Goal: Task Accomplishment & Management: Manage account settings

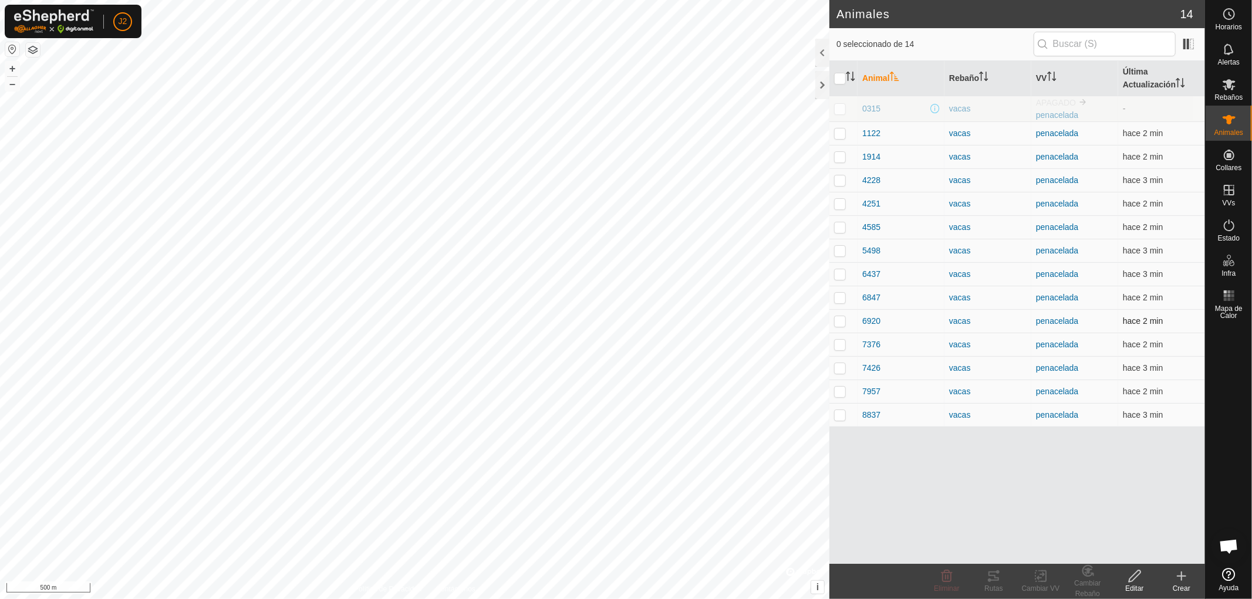
click at [837, 327] on td at bounding box center [843, 320] width 28 height 23
click at [993, 580] on icon at bounding box center [993, 576] width 11 height 9
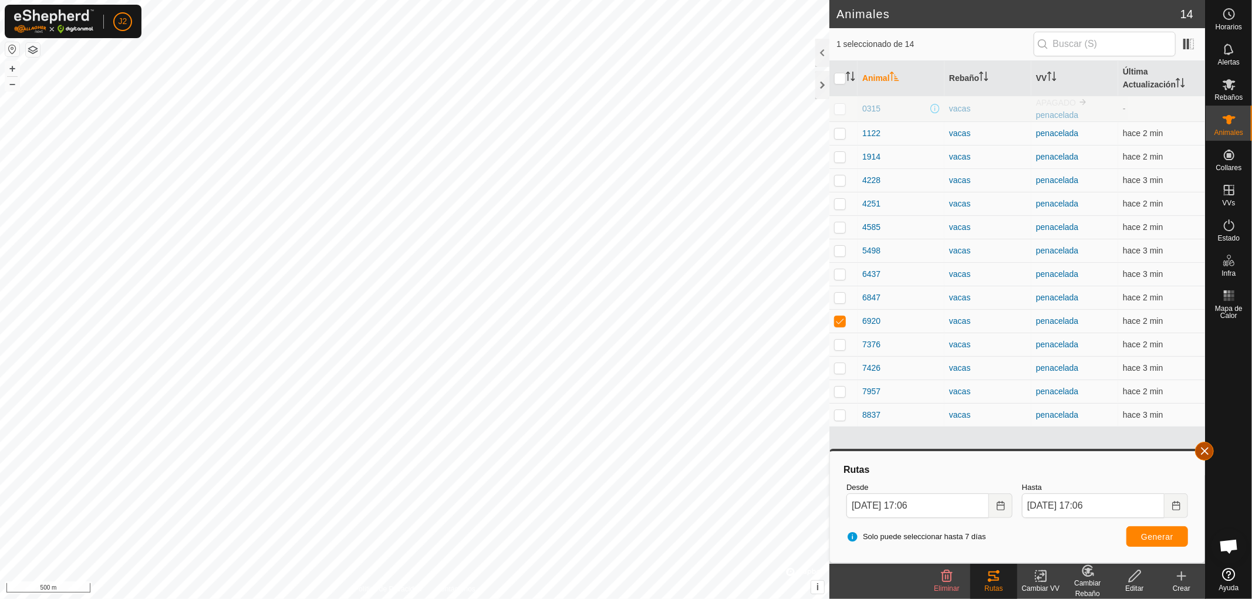
click at [1203, 450] on button "button" at bounding box center [1204, 451] width 19 height 19
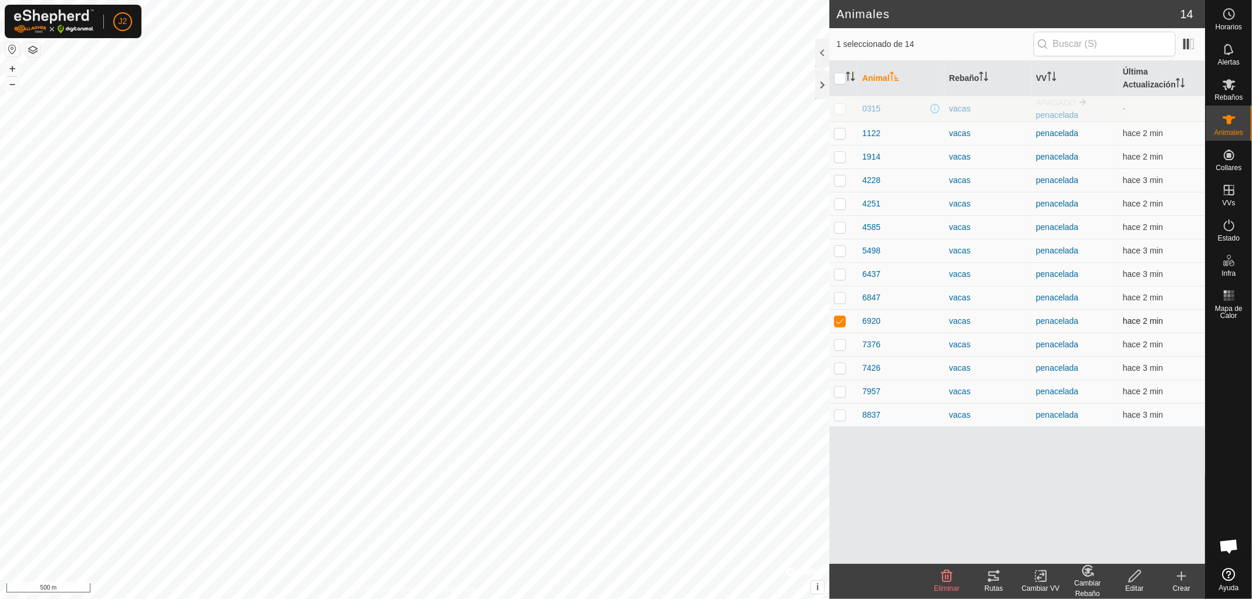
click at [842, 321] on p-checkbox at bounding box center [840, 320] width 12 height 9
checkbox input "false"
click at [822, 92] on div at bounding box center [822, 85] width 14 height 28
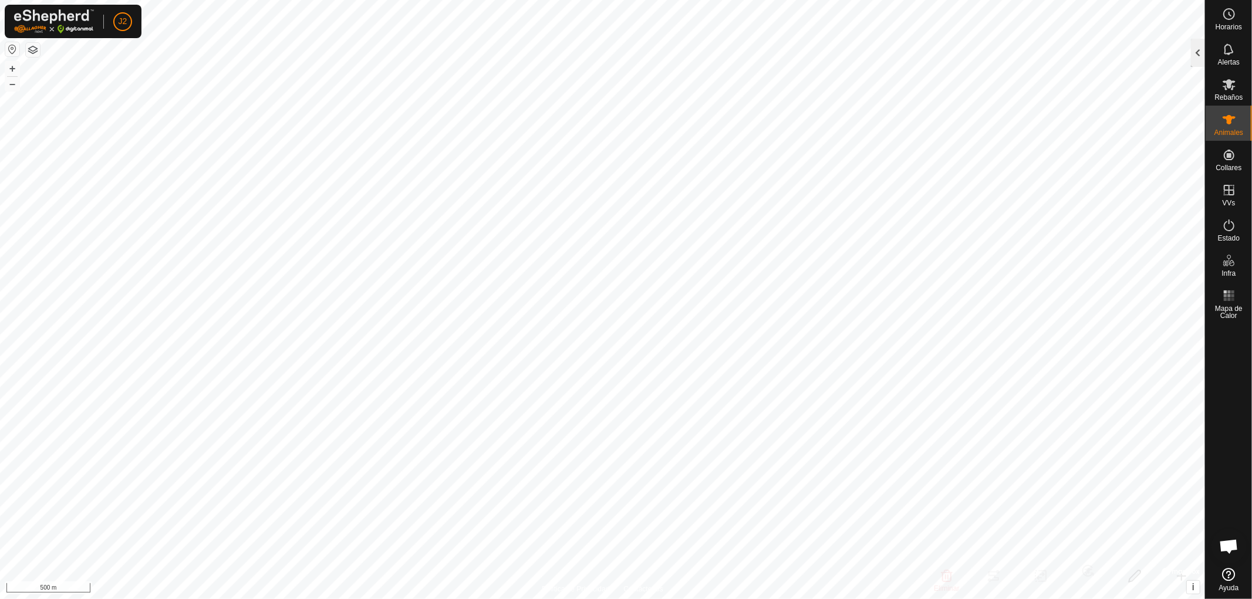
click at [1195, 52] on div at bounding box center [1198, 53] width 14 height 28
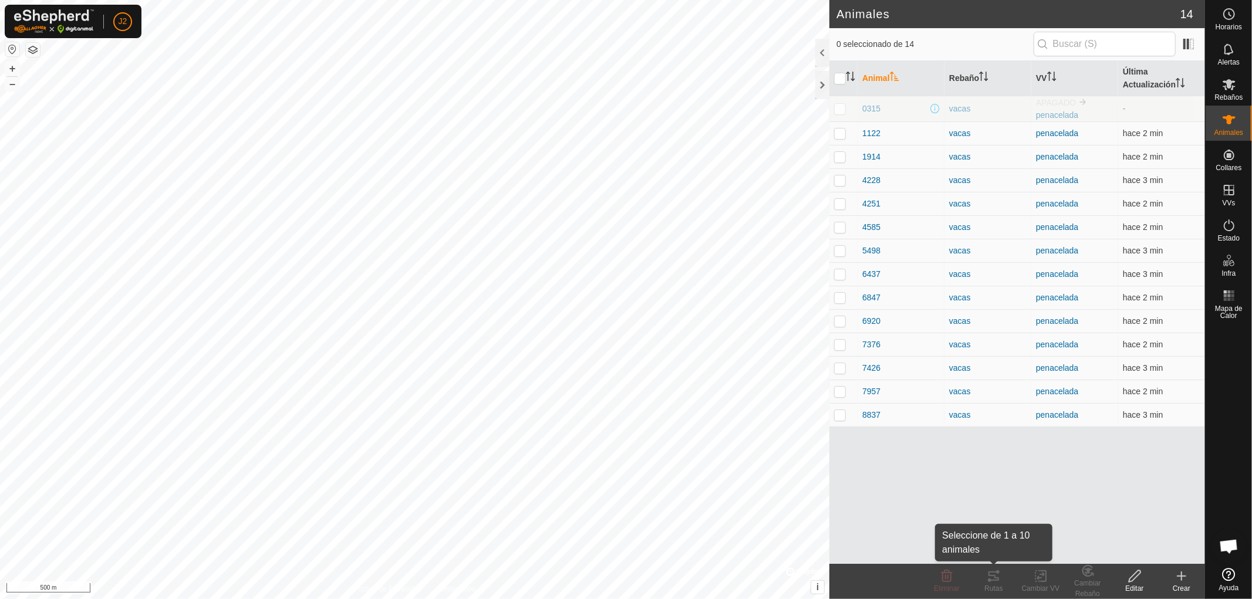
click at [993, 582] on icon at bounding box center [994, 576] width 14 height 14
click at [838, 416] on p-checkbox at bounding box center [840, 414] width 12 height 9
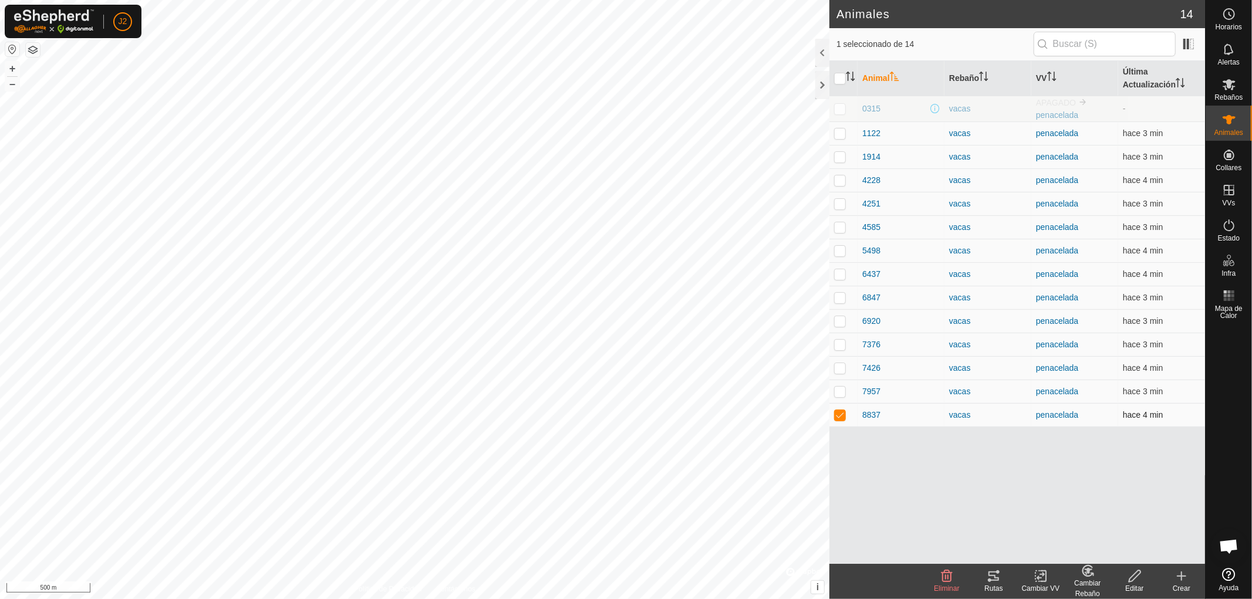
click at [841, 417] on p-checkbox at bounding box center [840, 414] width 12 height 9
checkbox input "false"
click at [817, 85] on div at bounding box center [822, 85] width 14 height 28
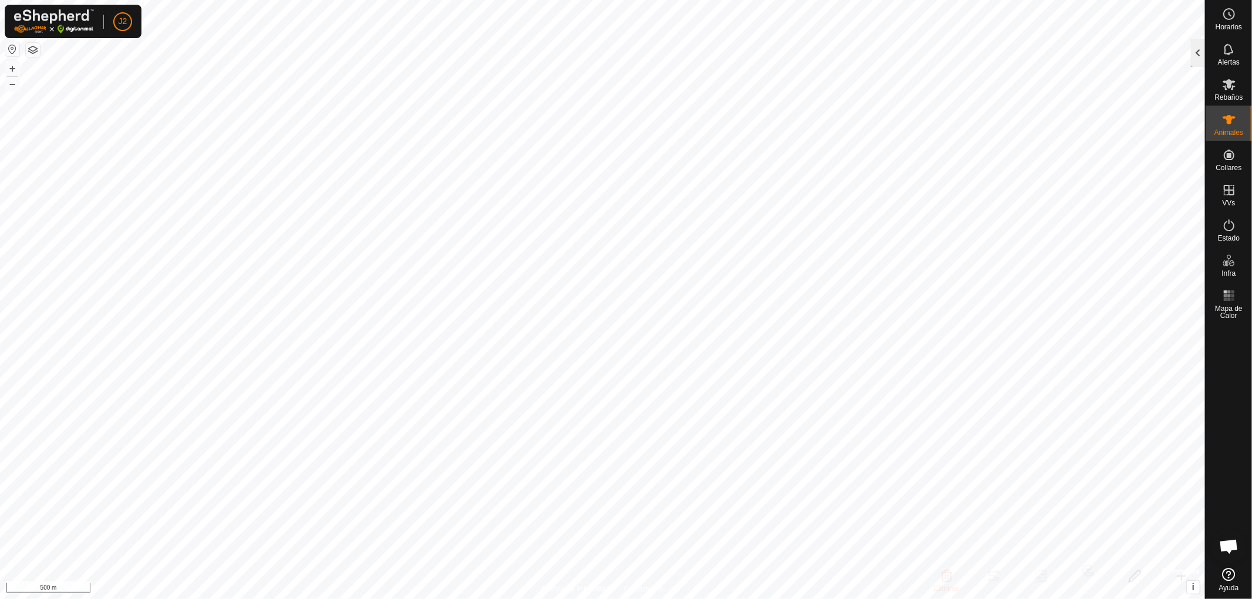
click at [1196, 57] on div at bounding box center [1198, 53] width 14 height 28
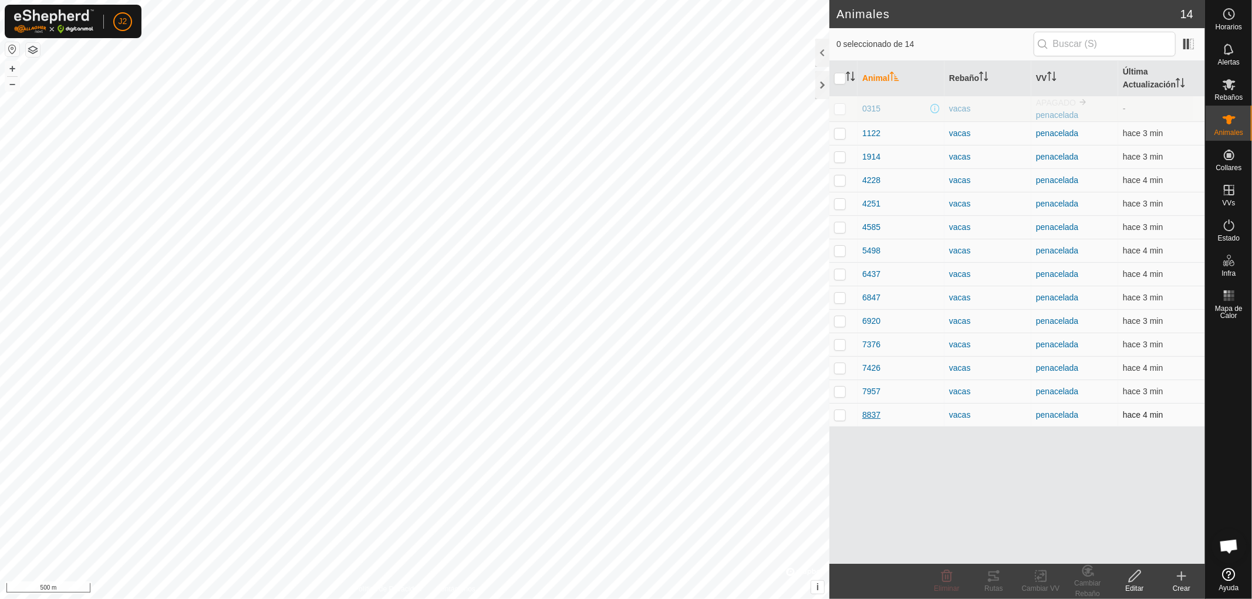
click at [872, 416] on span "8837" at bounding box center [871, 415] width 18 height 12
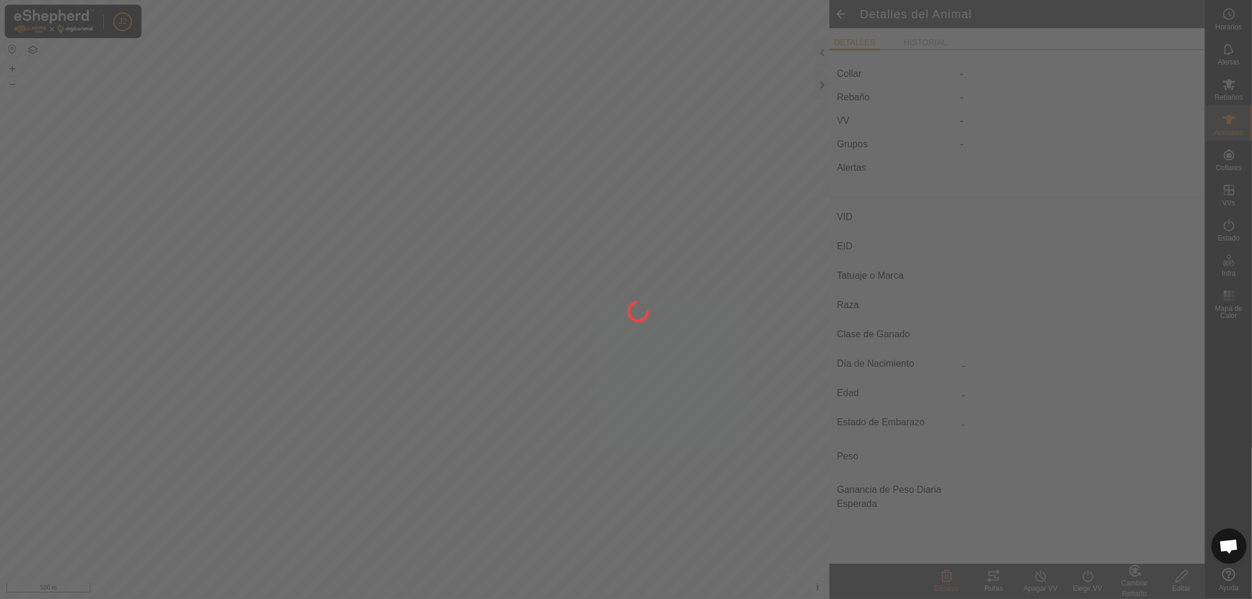
type input "8837"
type input "-"
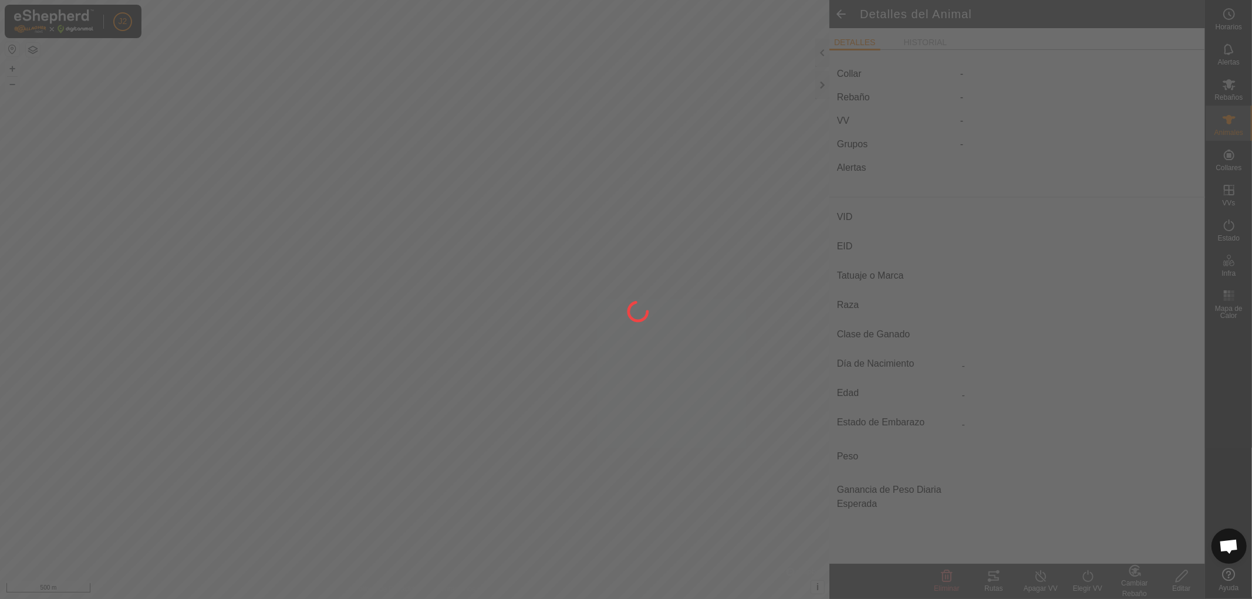
type input "0 kg"
type input "-"
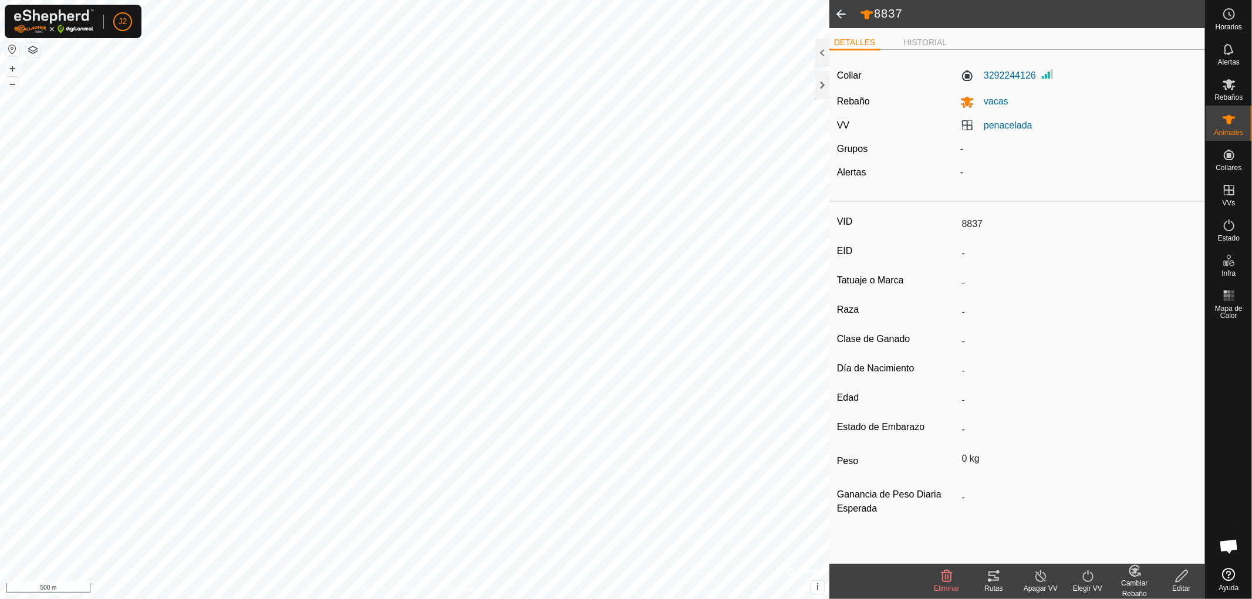
click at [990, 574] on icon at bounding box center [994, 576] width 14 height 14
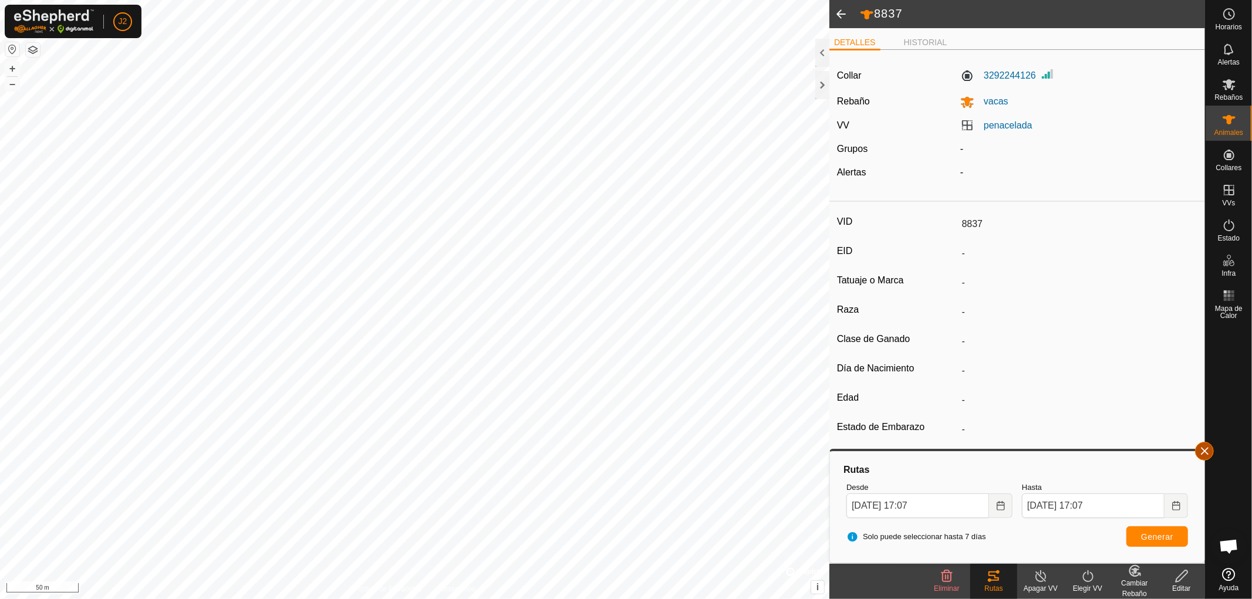
click at [1200, 444] on button "button" at bounding box center [1204, 451] width 19 height 19
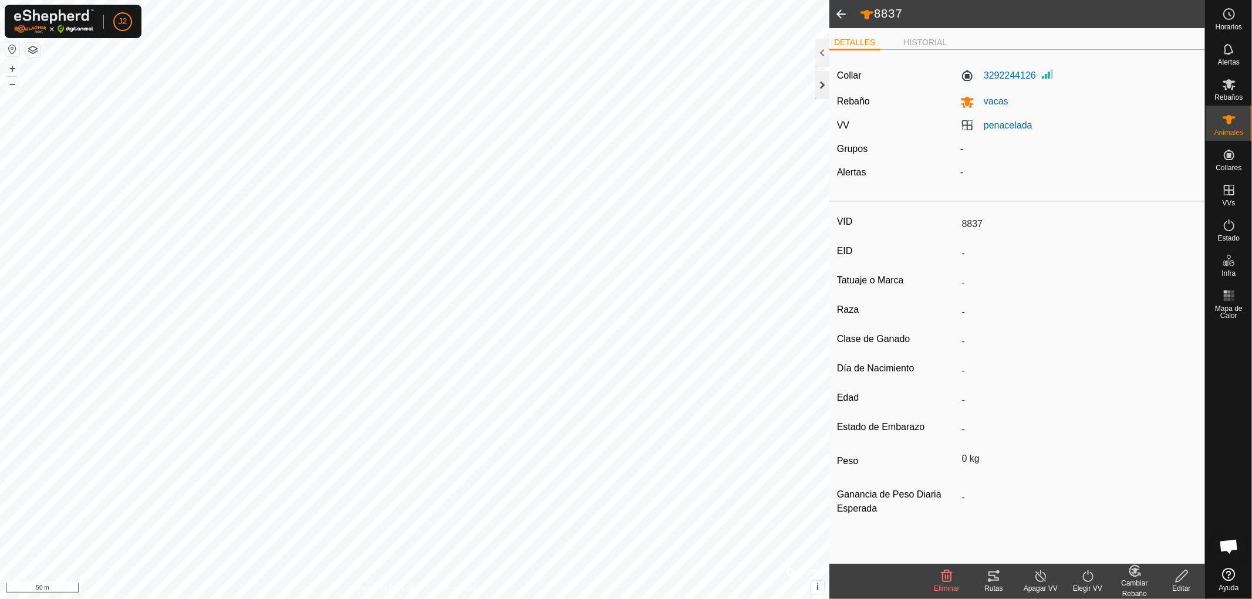
click at [818, 84] on div at bounding box center [822, 85] width 14 height 28
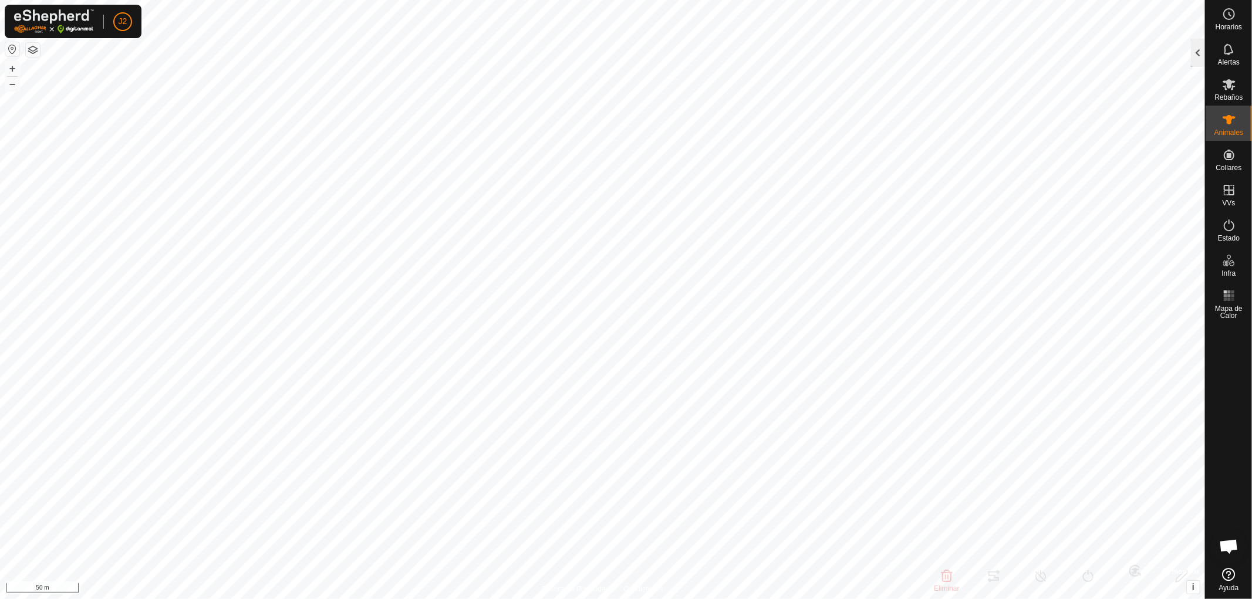
click at [1196, 53] on div at bounding box center [1198, 53] width 14 height 28
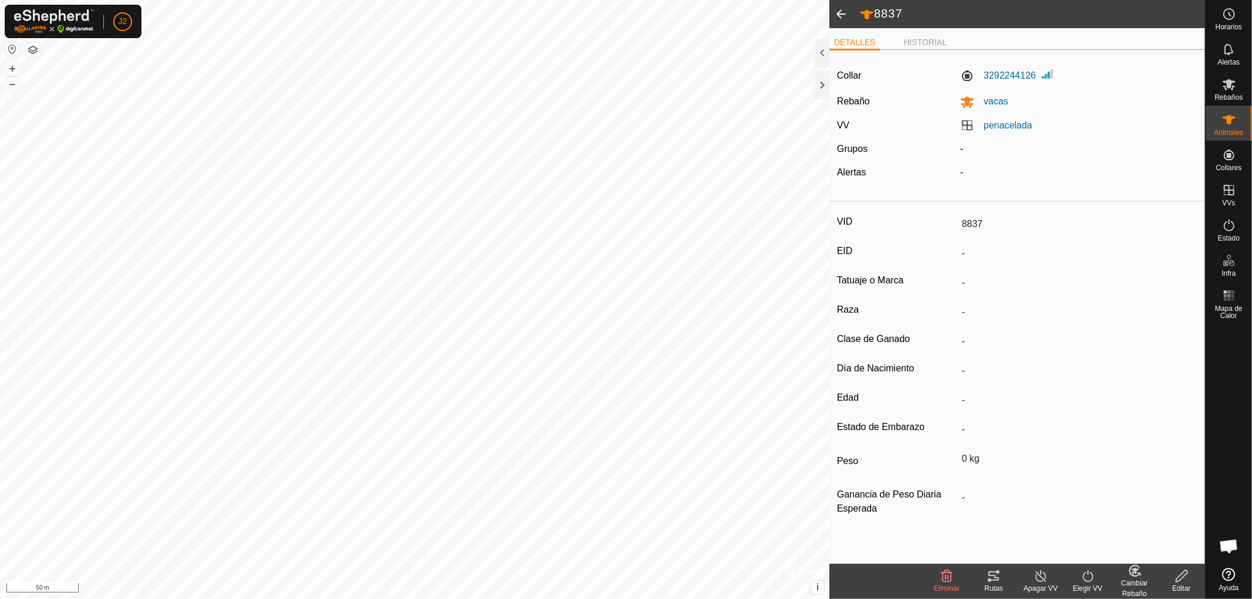
click at [991, 579] on icon at bounding box center [990, 581] width 4 height 4
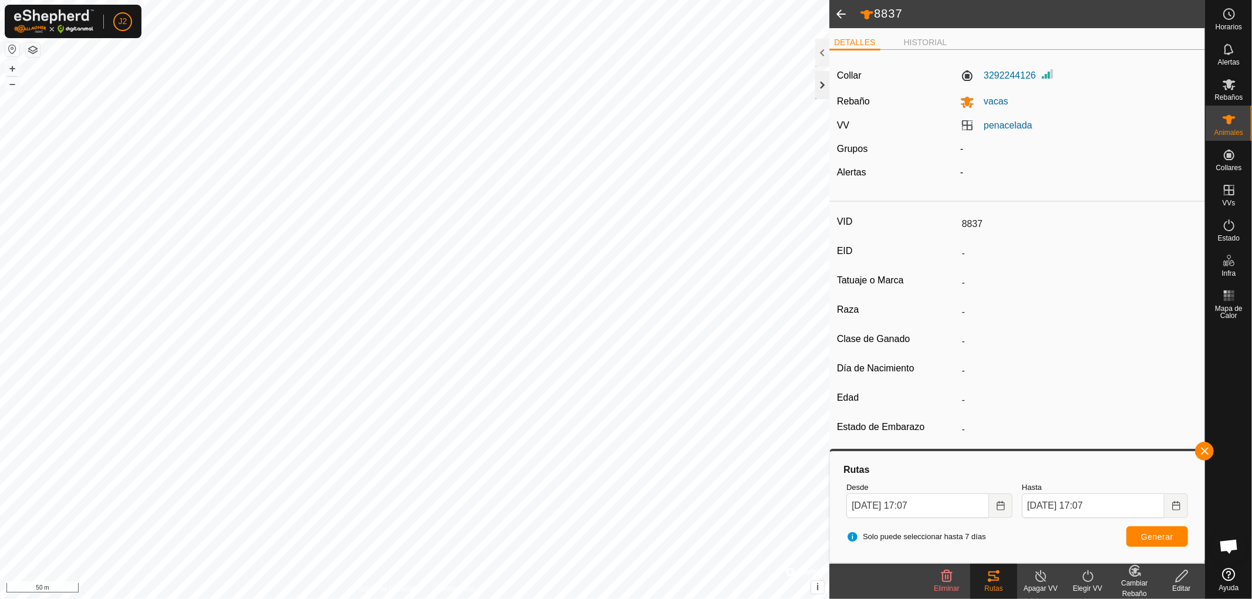
click at [822, 81] on div at bounding box center [822, 85] width 14 height 28
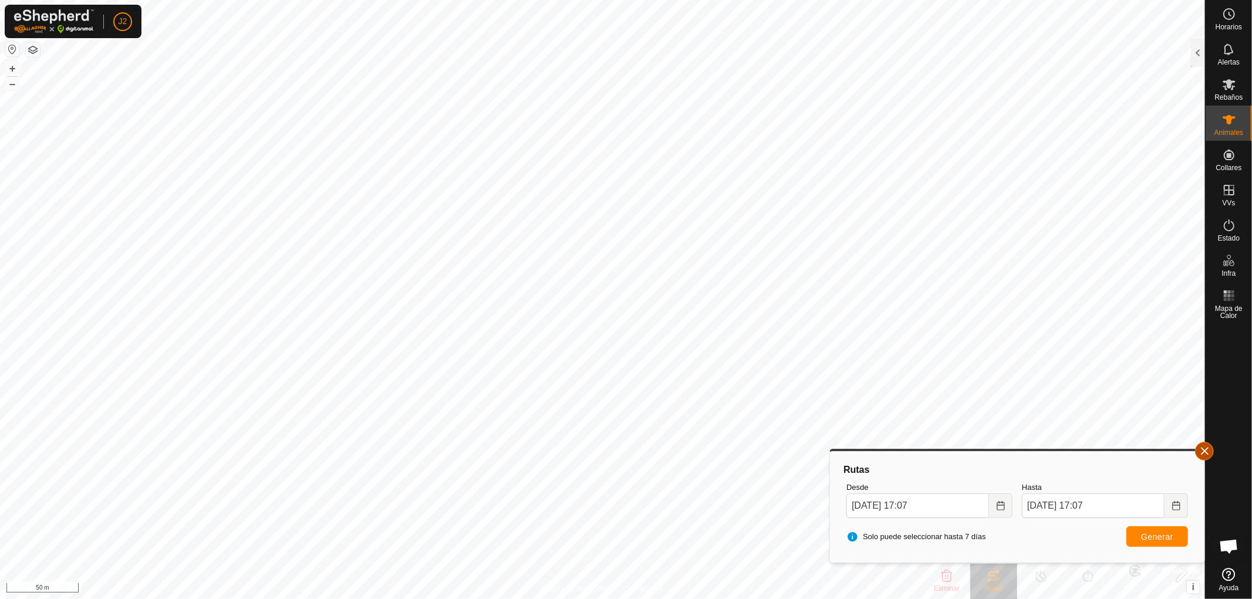
click at [1203, 448] on button "button" at bounding box center [1204, 451] width 19 height 19
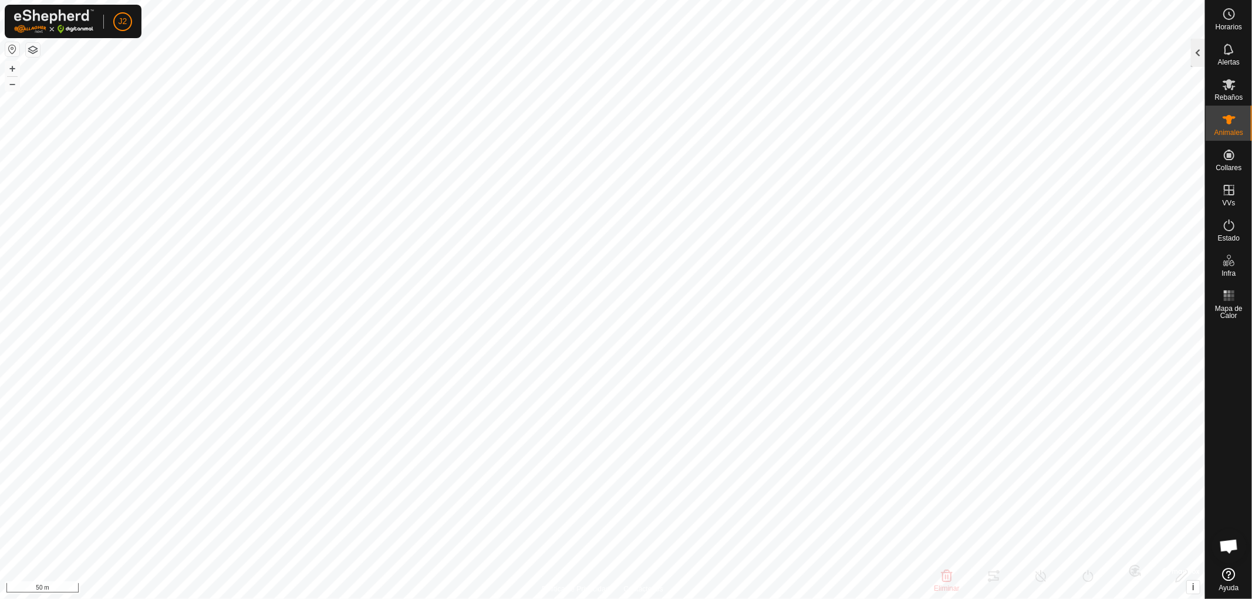
click at [1196, 56] on div at bounding box center [1198, 53] width 14 height 28
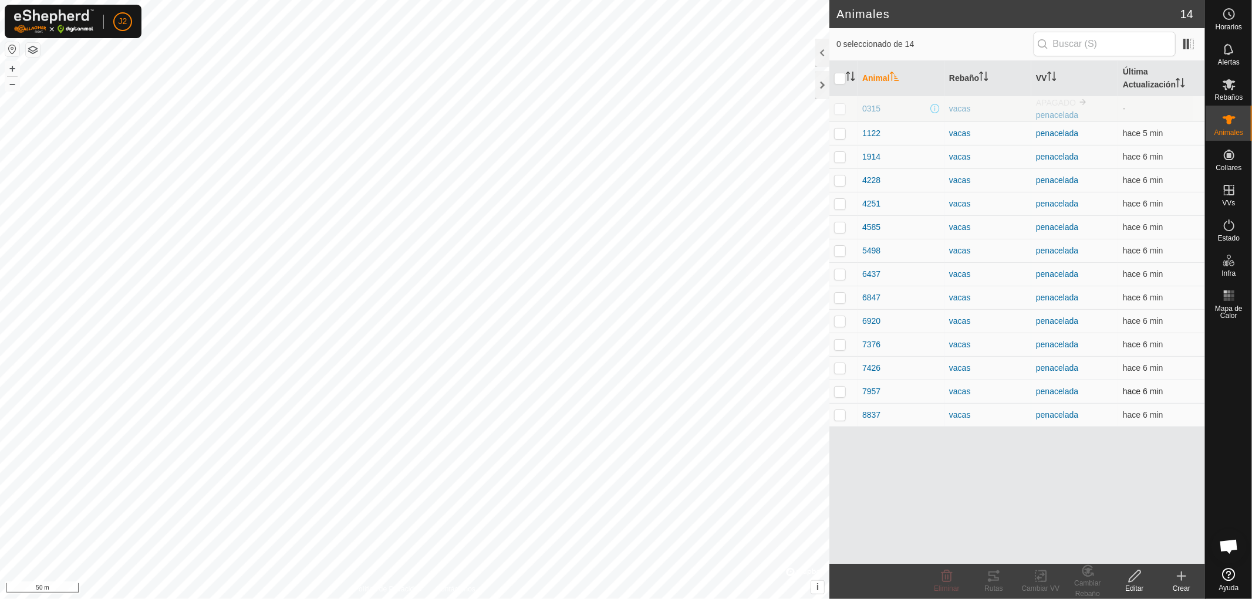
click at [838, 387] on p-checkbox at bounding box center [840, 391] width 12 height 9
click at [988, 583] on div "Rutas" at bounding box center [993, 588] width 47 height 11
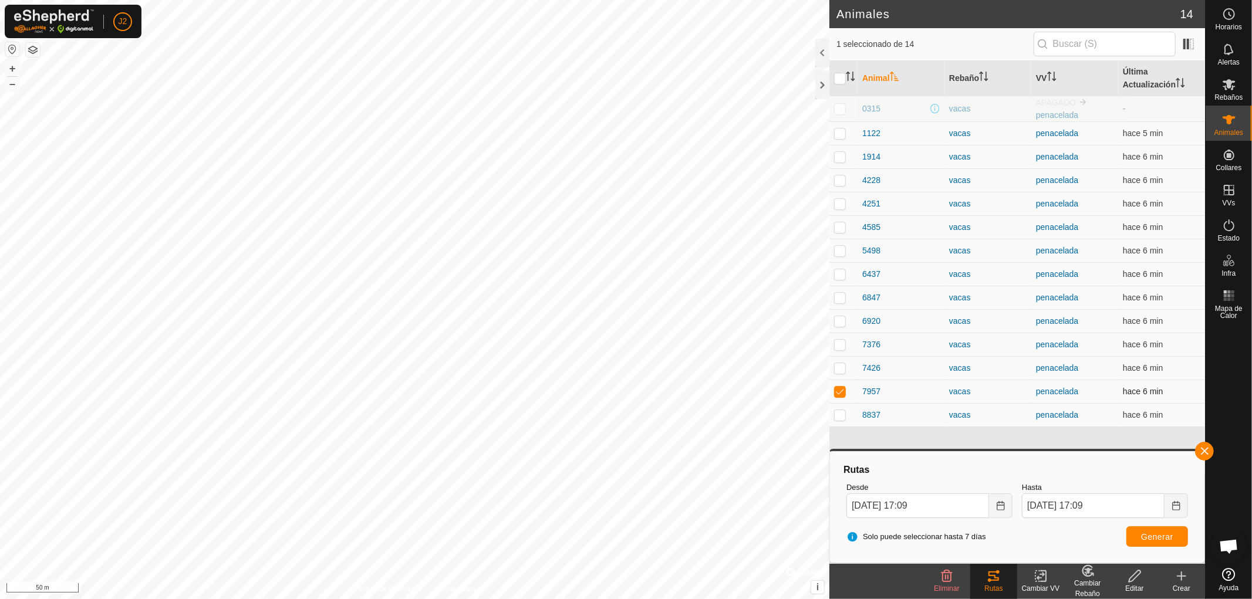
click at [838, 389] on p-checkbox at bounding box center [840, 391] width 12 height 9
checkbox input "false"
click at [1204, 449] on button "button" at bounding box center [1204, 451] width 19 height 19
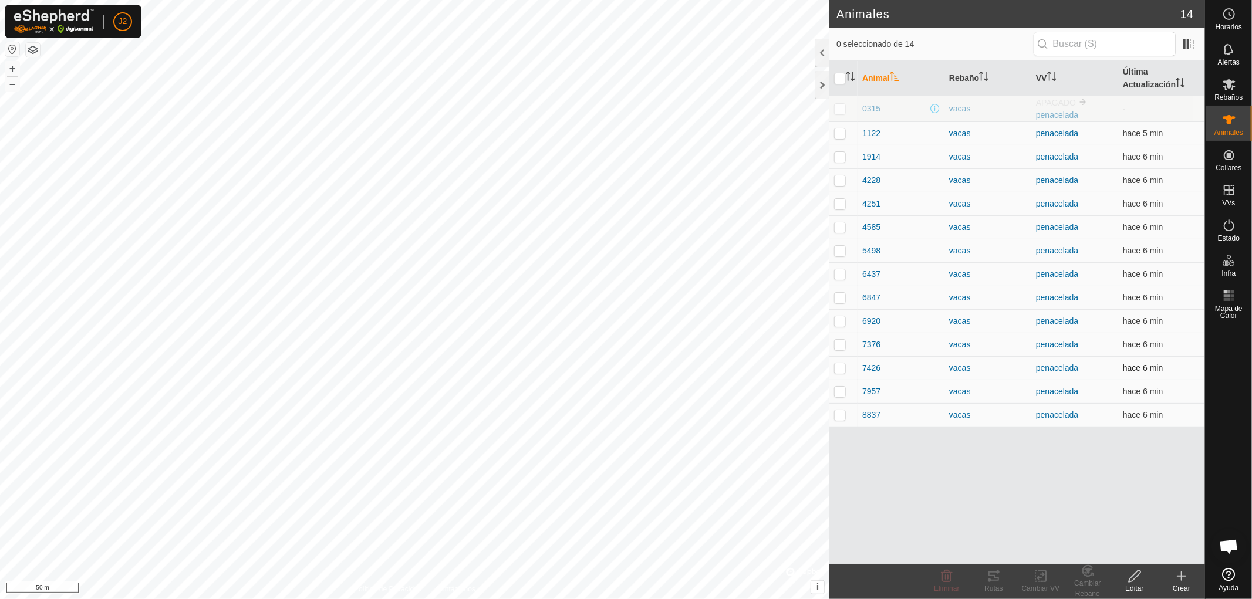
click at [836, 366] on p-checkbox at bounding box center [840, 367] width 12 height 9
click at [993, 579] on icon at bounding box center [994, 576] width 14 height 14
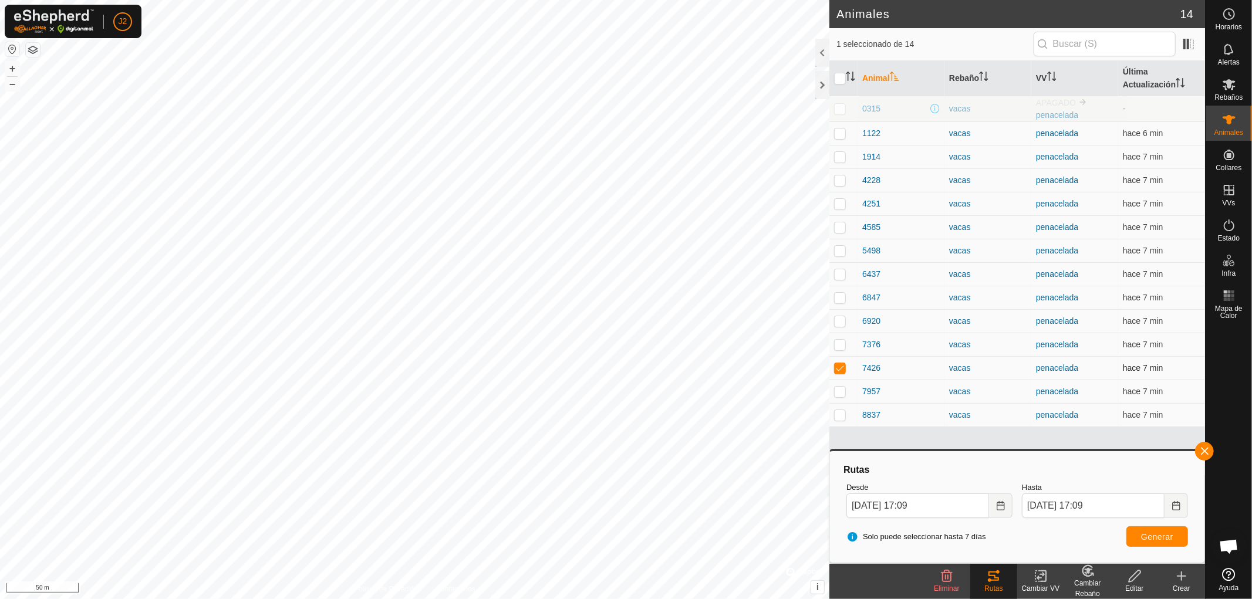
click at [840, 370] on p-checkbox at bounding box center [840, 367] width 12 height 9
checkbox input "false"
click at [1202, 447] on button "button" at bounding box center [1204, 451] width 19 height 19
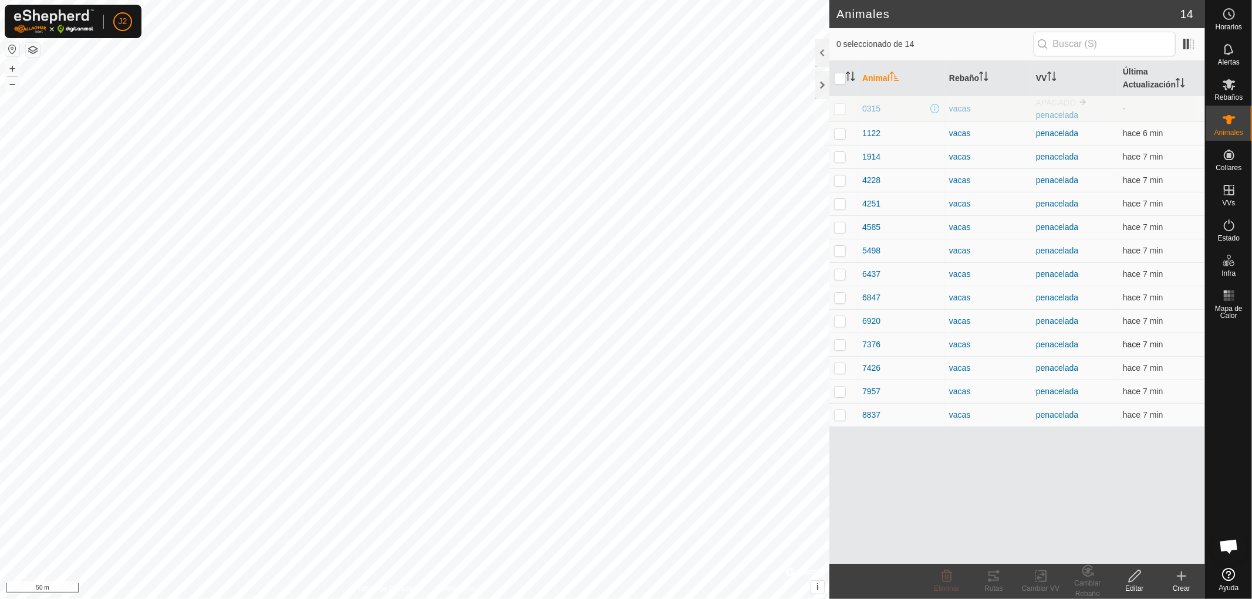
click at [839, 347] on p-checkbox at bounding box center [840, 344] width 12 height 9
click at [998, 577] on icon at bounding box center [994, 576] width 14 height 14
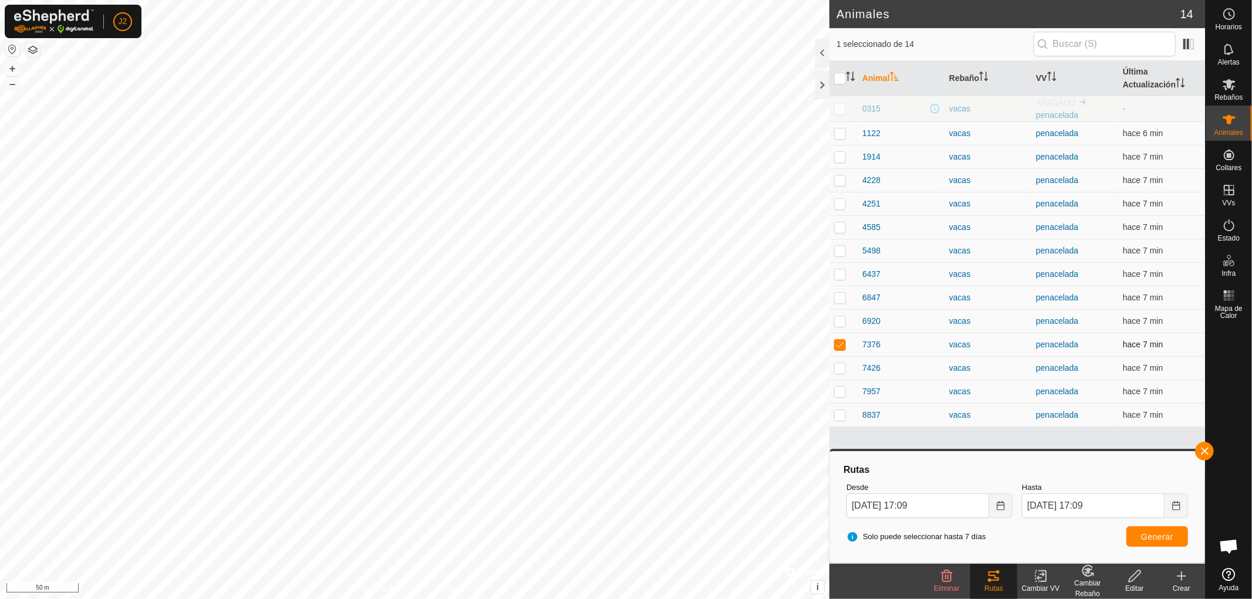
click at [840, 344] on p-checkbox at bounding box center [840, 344] width 12 height 9
checkbox input "false"
click at [1205, 453] on button "button" at bounding box center [1204, 451] width 19 height 19
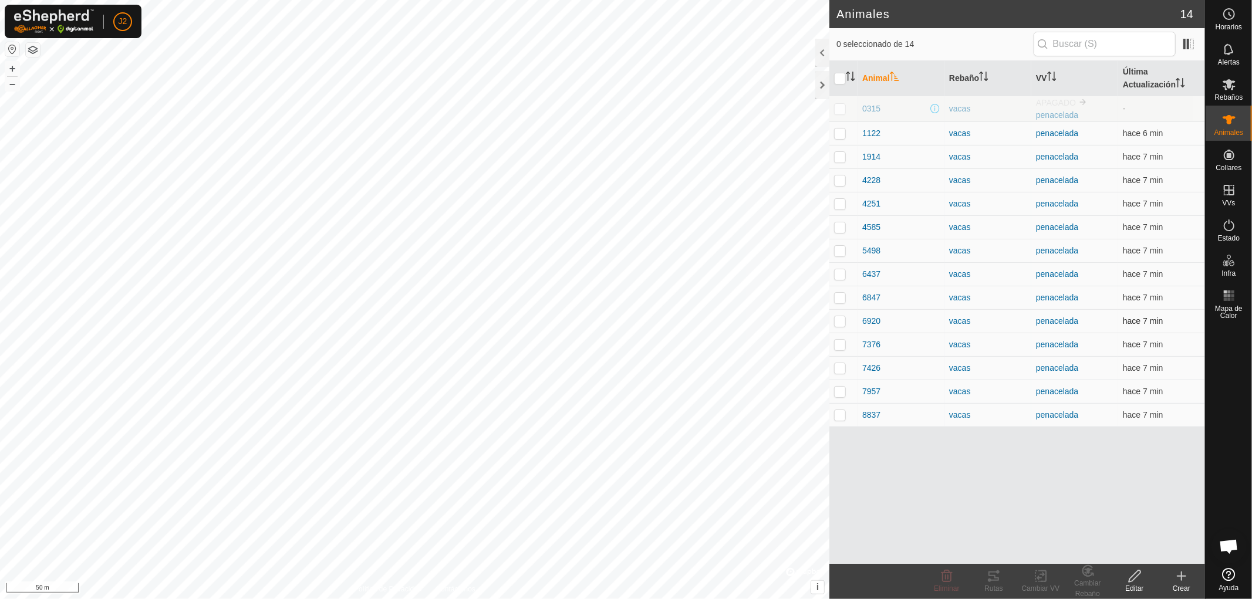
click at [839, 321] on p-checkbox at bounding box center [840, 320] width 12 height 9
click at [1001, 582] on tracks-svg-icon at bounding box center [993, 576] width 47 height 14
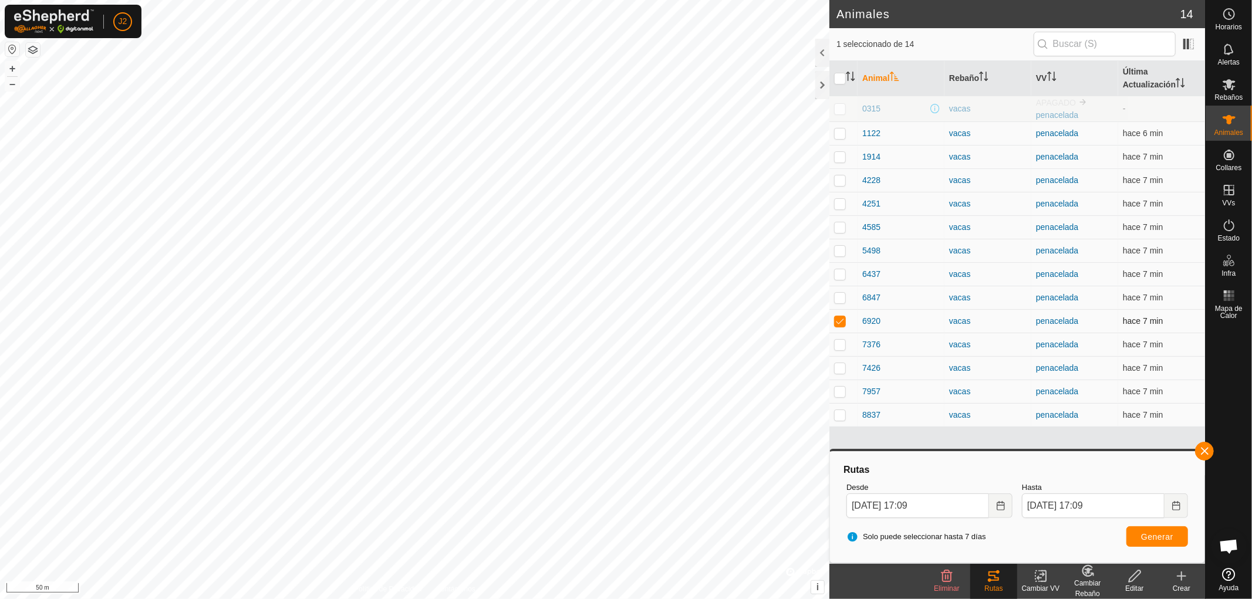
click at [838, 323] on p-checkbox at bounding box center [840, 320] width 12 height 9
checkbox input "false"
click at [1203, 450] on button "button" at bounding box center [1204, 451] width 19 height 19
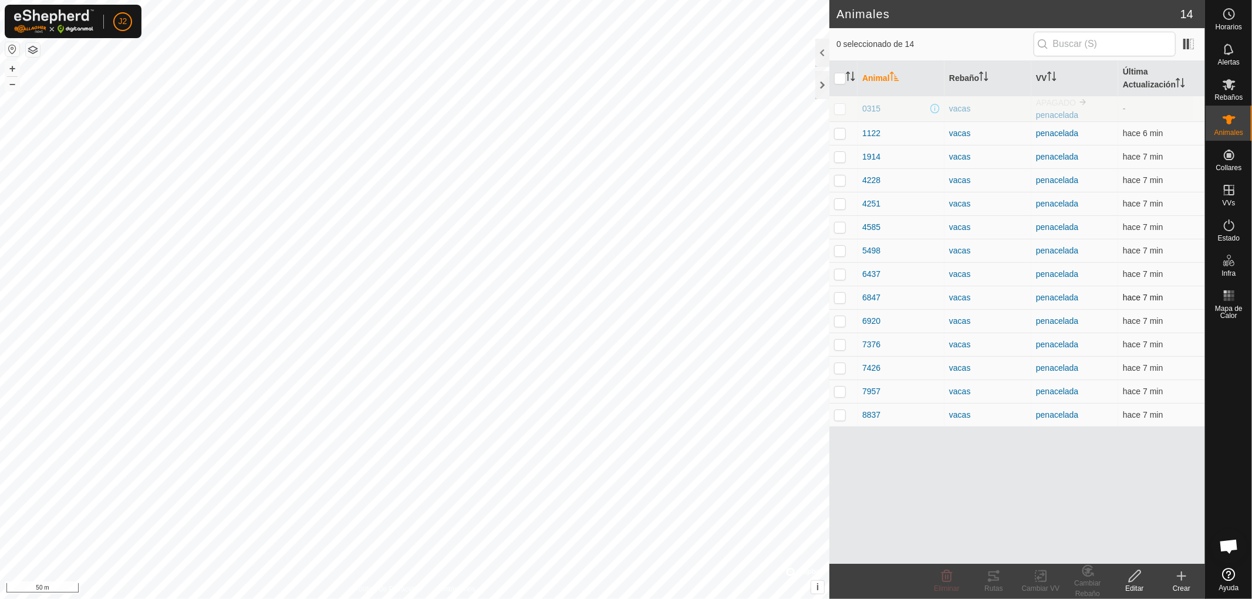
click at [841, 298] on p-checkbox at bounding box center [840, 297] width 12 height 9
click at [998, 579] on icon at bounding box center [994, 576] width 14 height 14
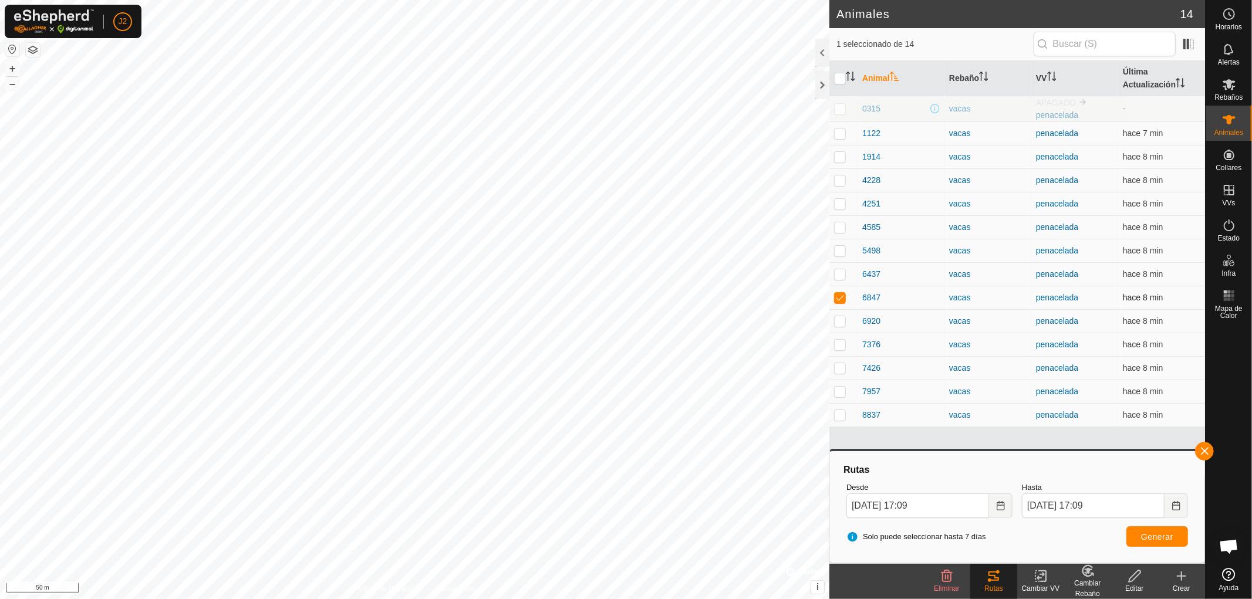
click at [841, 296] on p-checkbox at bounding box center [840, 297] width 12 height 9
checkbox input "false"
click at [1202, 450] on button "button" at bounding box center [1204, 451] width 19 height 19
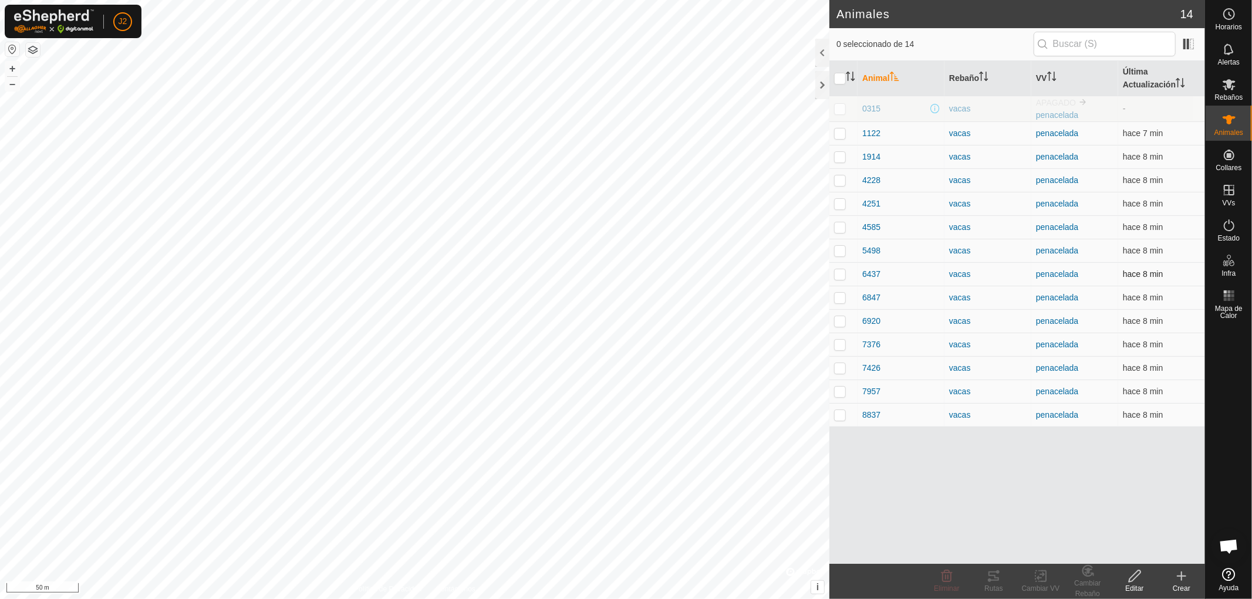
click at [841, 276] on p-checkbox at bounding box center [840, 273] width 12 height 9
click at [997, 583] on div "Rutas" at bounding box center [993, 588] width 47 height 11
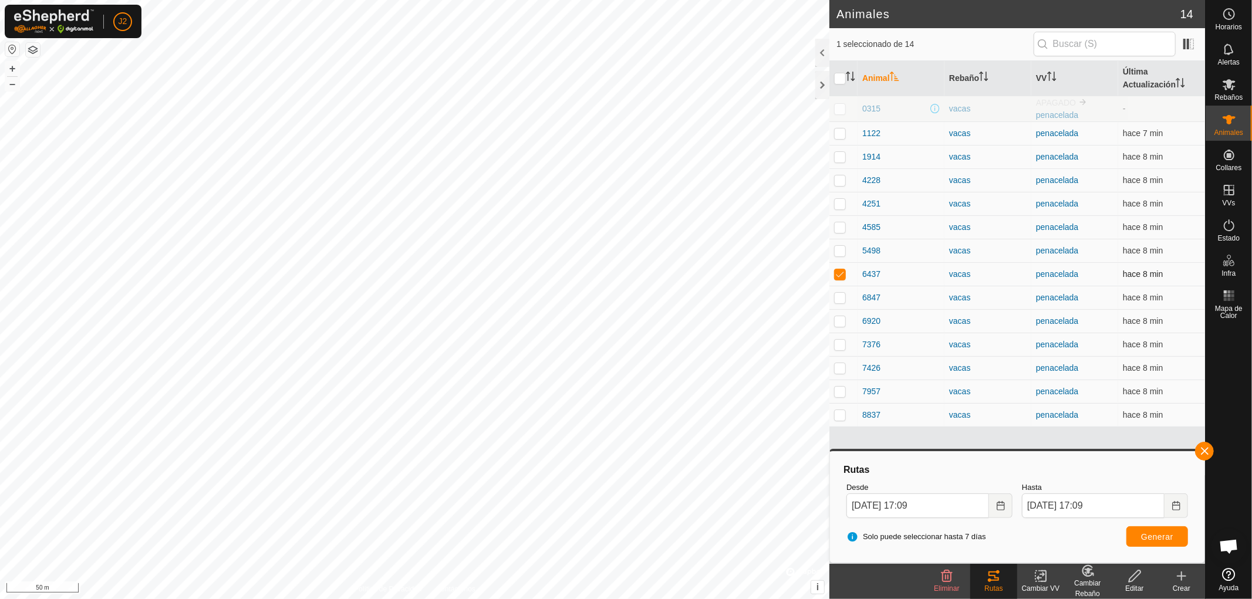
click at [842, 274] on p-checkbox at bounding box center [840, 273] width 12 height 9
checkbox input "false"
click at [1202, 452] on button "button" at bounding box center [1204, 451] width 19 height 19
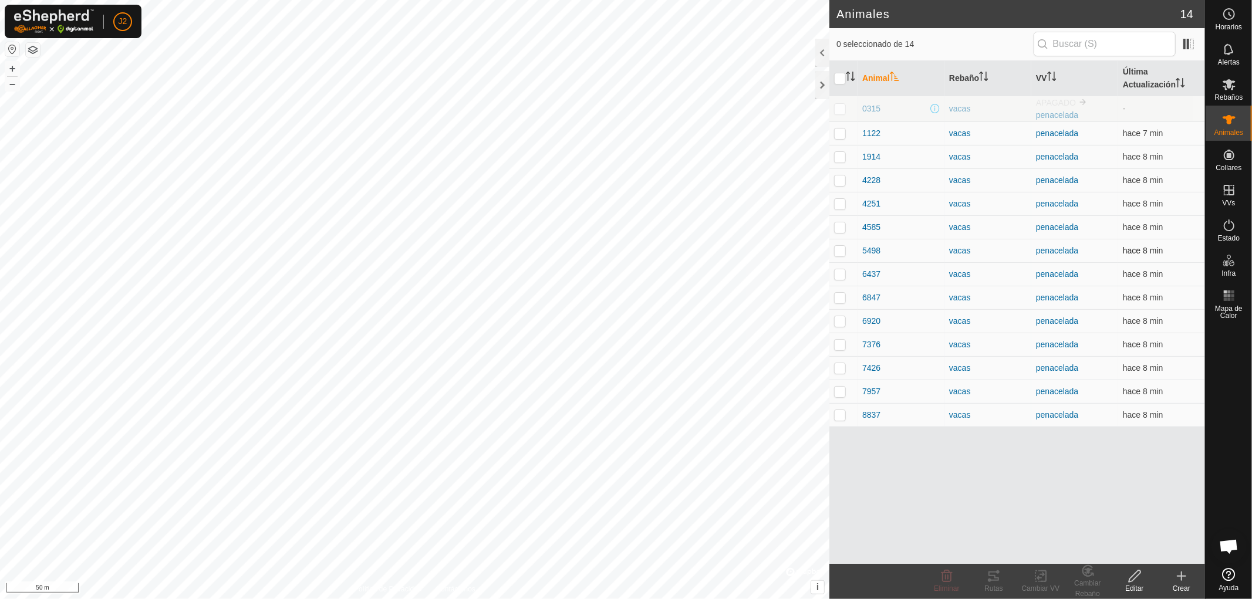
click at [841, 248] on p-checkbox at bounding box center [840, 250] width 12 height 9
click at [997, 584] on div "Rutas" at bounding box center [993, 588] width 47 height 11
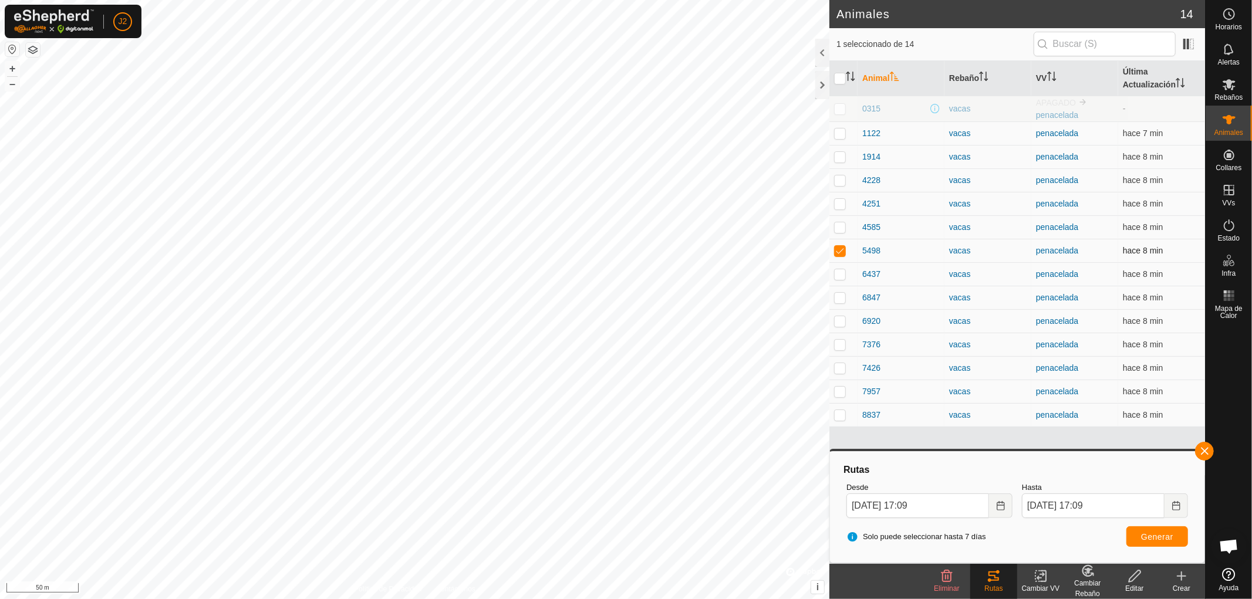
click at [841, 252] on p-checkbox at bounding box center [840, 250] width 12 height 9
checkbox input "false"
click at [1206, 448] on button "button" at bounding box center [1204, 451] width 19 height 19
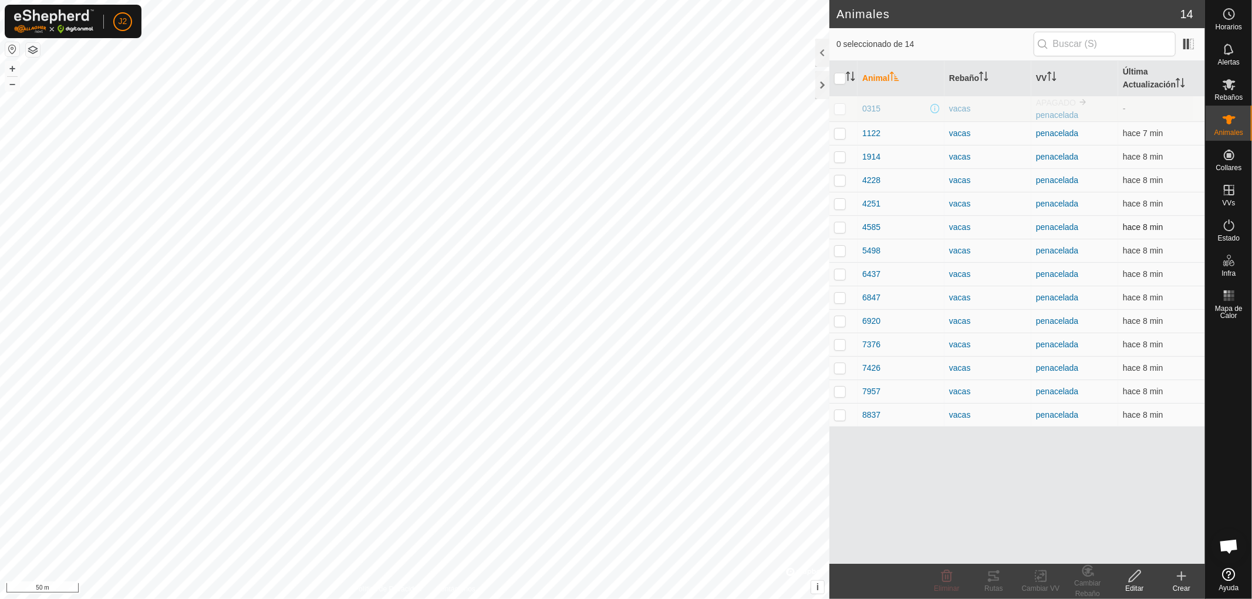
click at [840, 224] on p-checkbox at bounding box center [840, 226] width 12 height 9
click at [994, 587] on div "Rutas" at bounding box center [993, 588] width 47 height 11
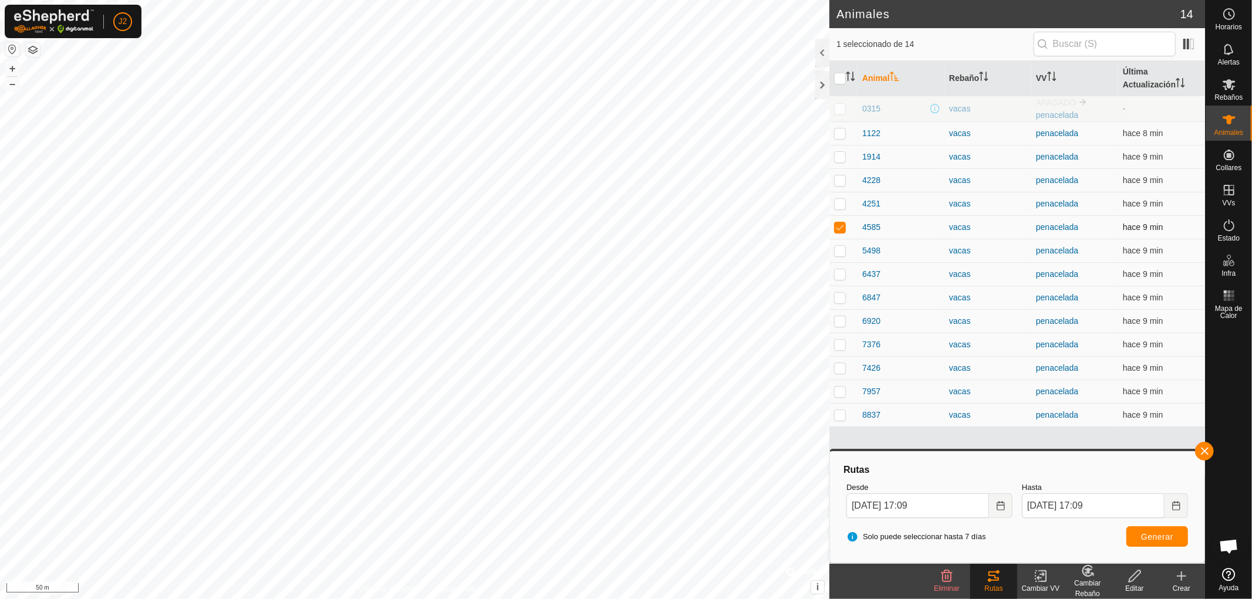
click at [839, 227] on p-checkbox at bounding box center [840, 226] width 12 height 9
checkbox input "false"
click at [1205, 446] on button "button" at bounding box center [1204, 451] width 19 height 19
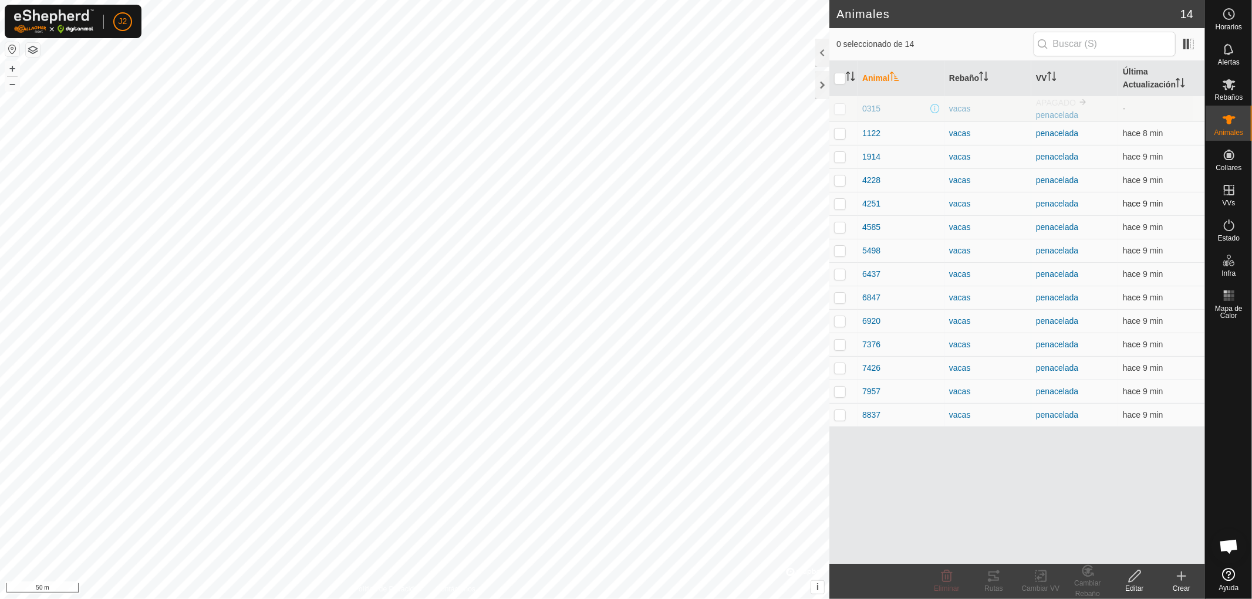
click at [840, 204] on p-checkbox at bounding box center [840, 203] width 12 height 9
click at [995, 587] on div "Rutas" at bounding box center [993, 588] width 47 height 11
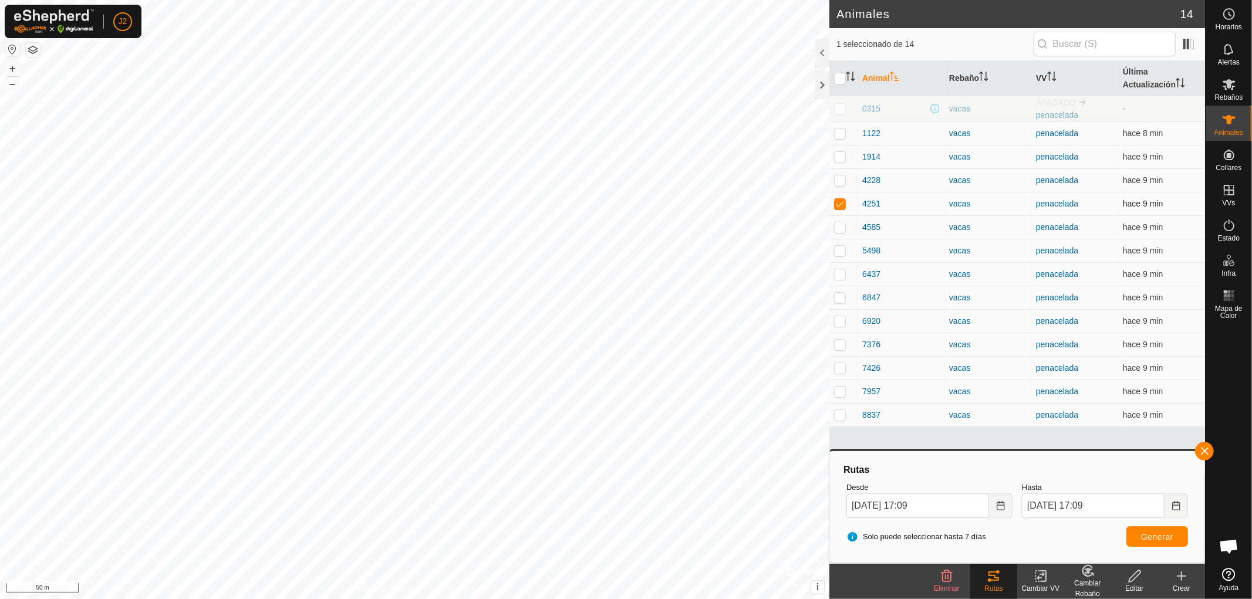
click at [840, 206] on p-checkbox at bounding box center [840, 203] width 12 height 9
checkbox input "false"
click at [1201, 450] on button "button" at bounding box center [1204, 451] width 19 height 19
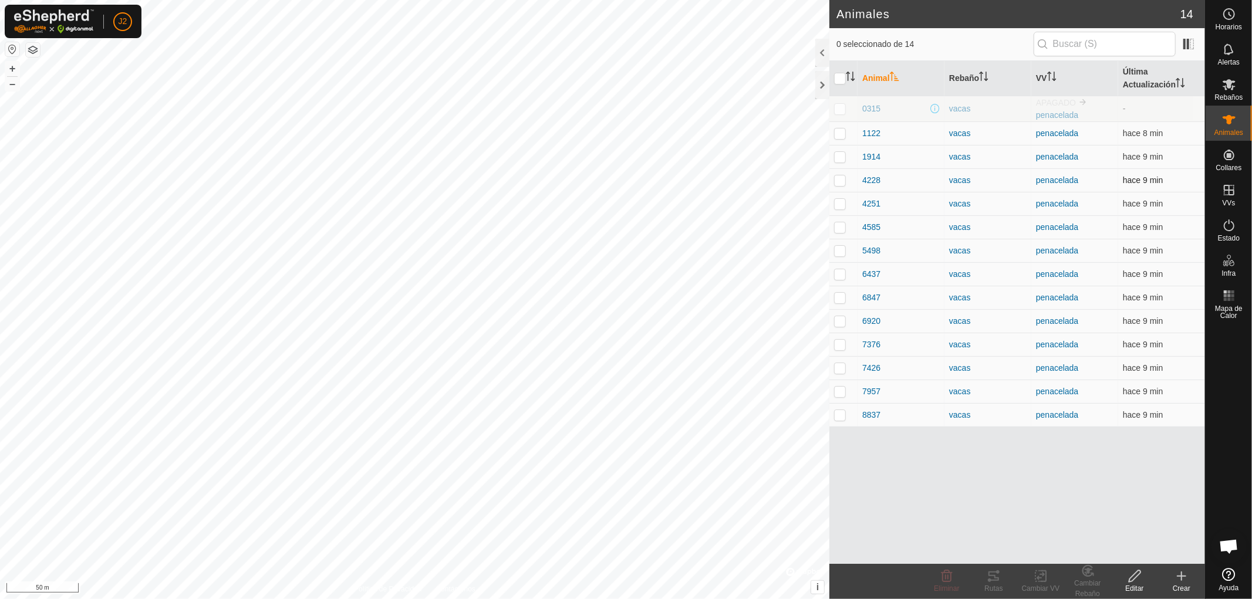
click at [841, 180] on p-checkbox at bounding box center [840, 180] width 12 height 9
click at [996, 583] on div "Rutas" at bounding box center [993, 588] width 47 height 11
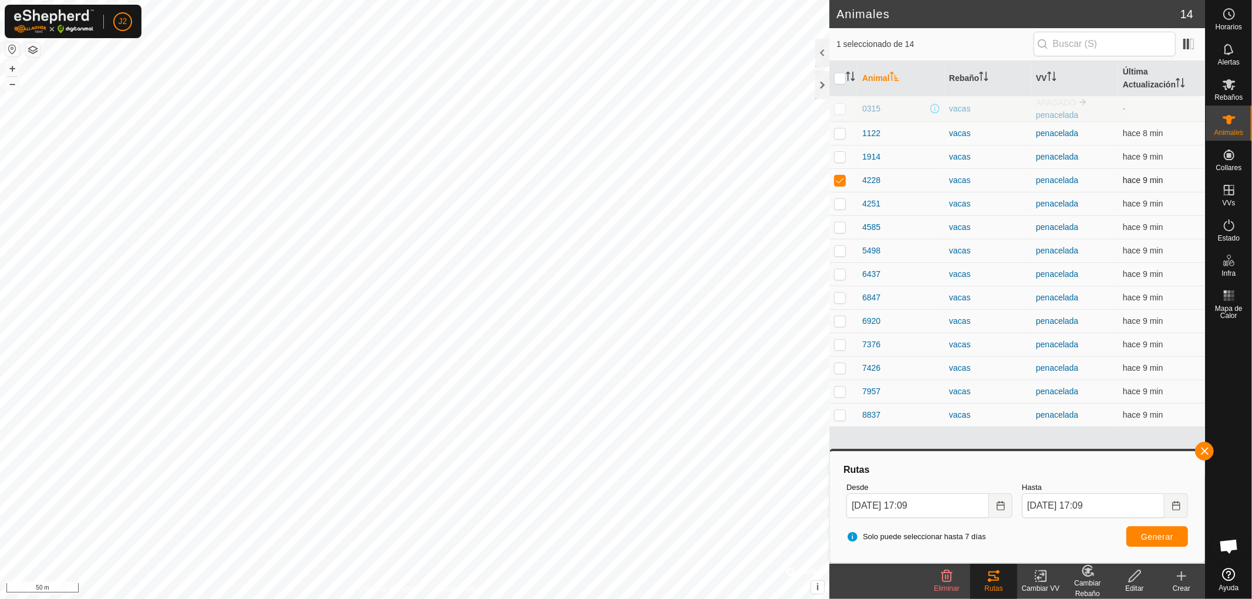
click at [838, 178] on p-checkbox at bounding box center [840, 180] width 12 height 9
checkbox input "false"
click at [1205, 448] on button "button" at bounding box center [1204, 451] width 19 height 19
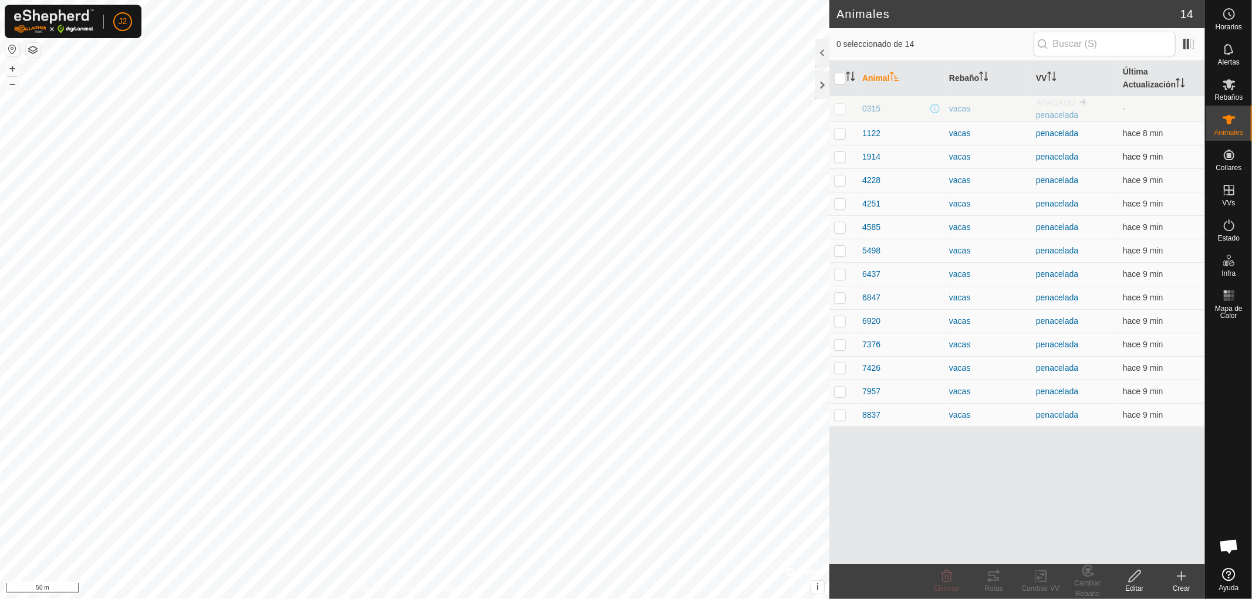
click at [840, 157] on p-checkbox at bounding box center [840, 156] width 12 height 9
click at [995, 585] on div "Rutas" at bounding box center [993, 588] width 47 height 11
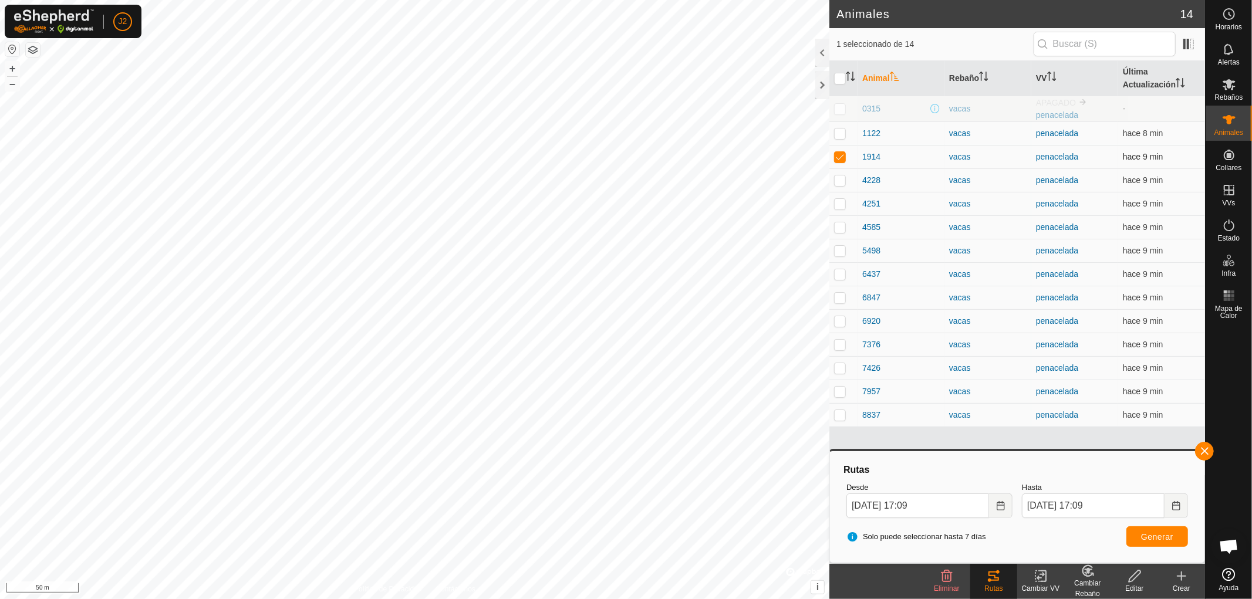
click at [840, 156] on p-checkbox at bounding box center [840, 156] width 12 height 9
checkbox input "false"
click at [1204, 447] on button "button" at bounding box center [1204, 451] width 19 height 19
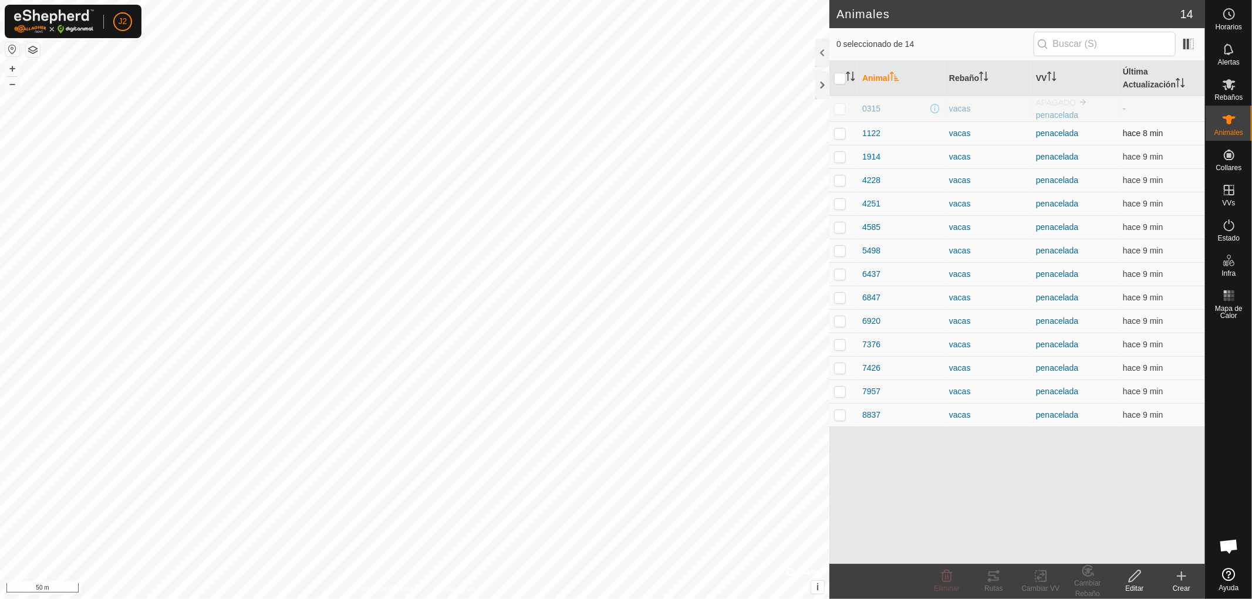
click at [836, 133] on p-checkbox at bounding box center [840, 133] width 12 height 9
click at [990, 582] on icon at bounding box center [994, 576] width 14 height 14
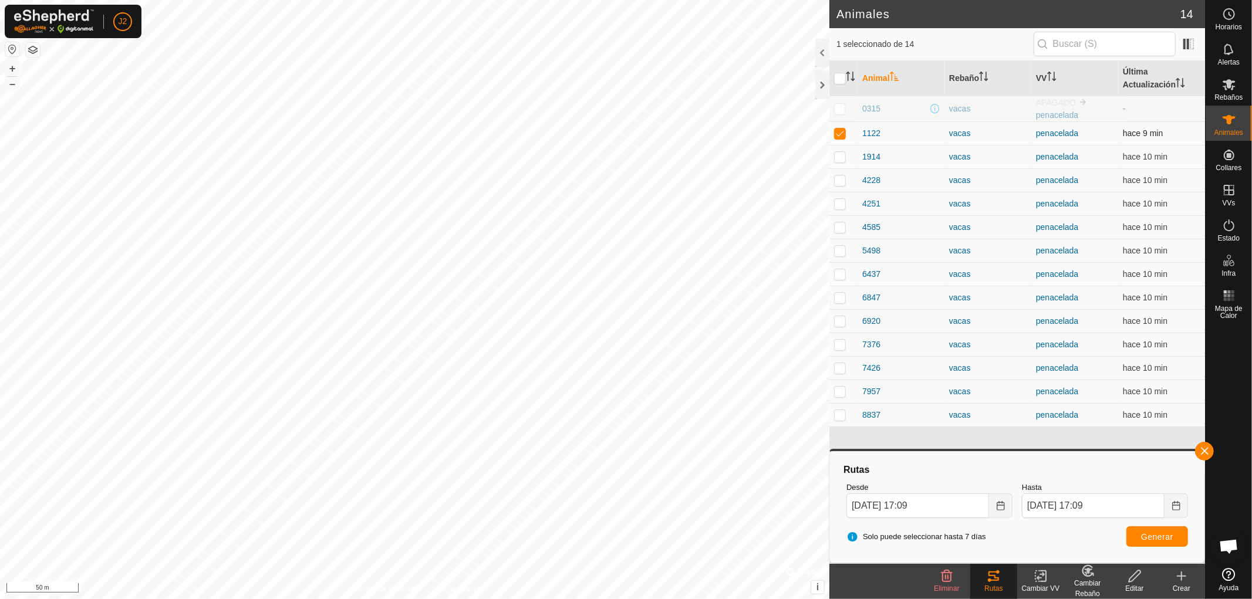
click at [840, 134] on p-checkbox at bounding box center [840, 133] width 12 height 9
checkbox input "false"
click at [1202, 447] on button "button" at bounding box center [1204, 451] width 19 height 19
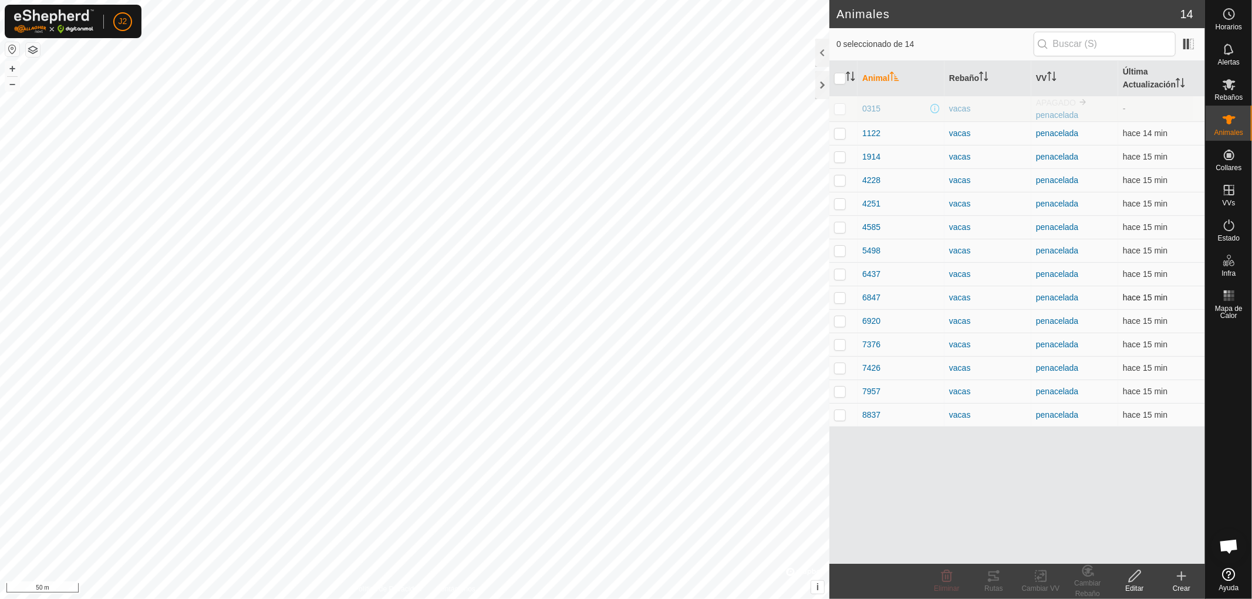
click at [838, 296] on p-checkbox at bounding box center [840, 297] width 12 height 9
click at [994, 579] on icon at bounding box center [994, 576] width 14 height 14
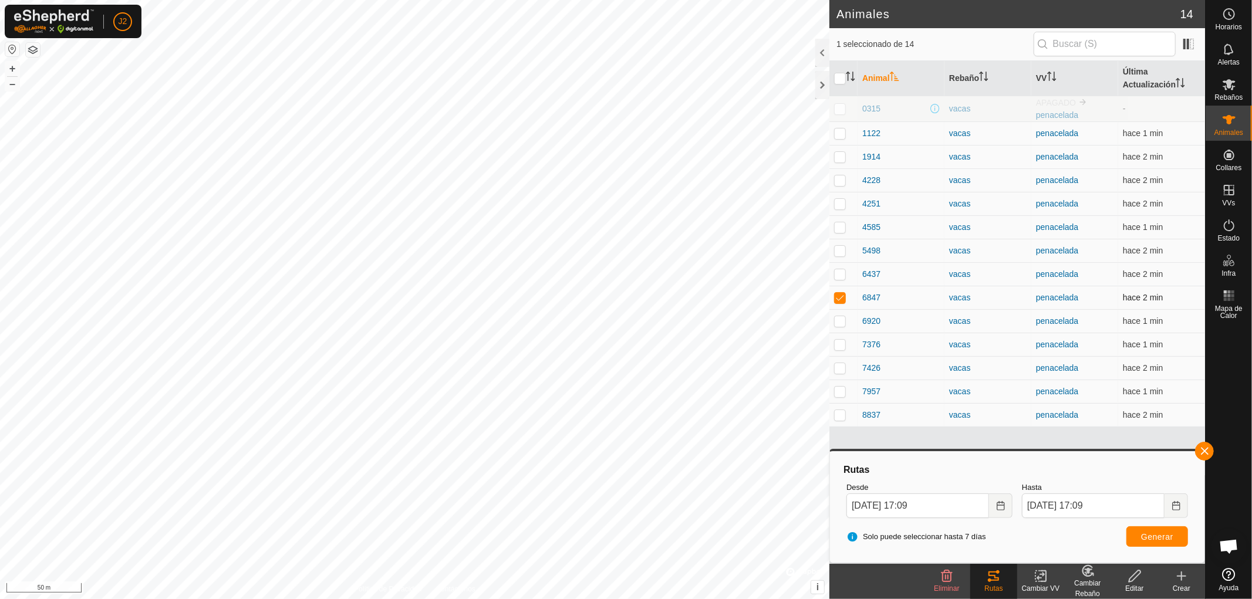
click at [834, 298] on p-checkbox at bounding box center [840, 297] width 12 height 9
checkbox input "false"
click at [1203, 450] on button "button" at bounding box center [1204, 451] width 19 height 19
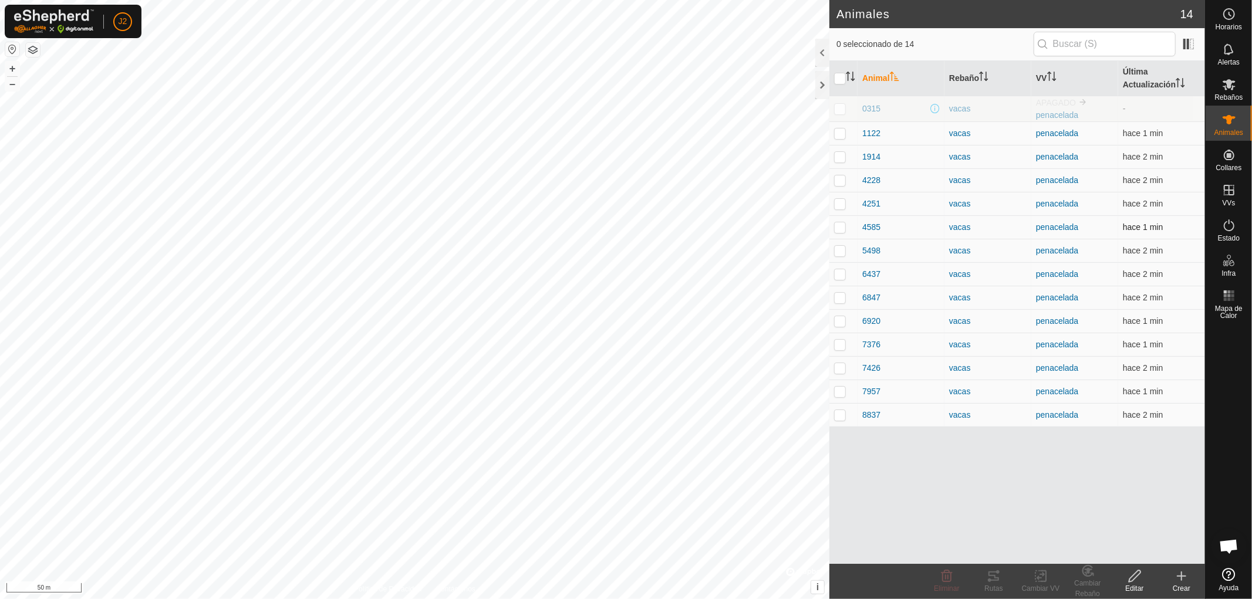
click at [840, 227] on p-checkbox at bounding box center [840, 226] width 12 height 9
click at [999, 586] on div "Rutas" at bounding box center [993, 588] width 47 height 11
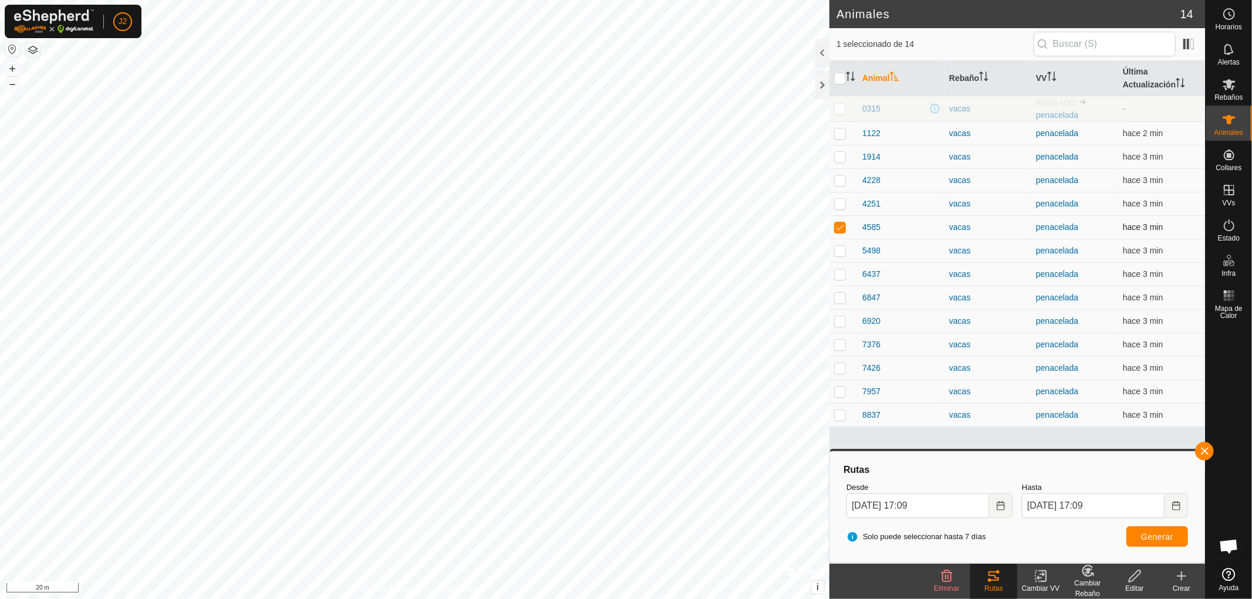
click at [836, 224] on p-checkbox at bounding box center [840, 226] width 12 height 9
checkbox input "false"
click at [1209, 450] on button "button" at bounding box center [1204, 451] width 19 height 19
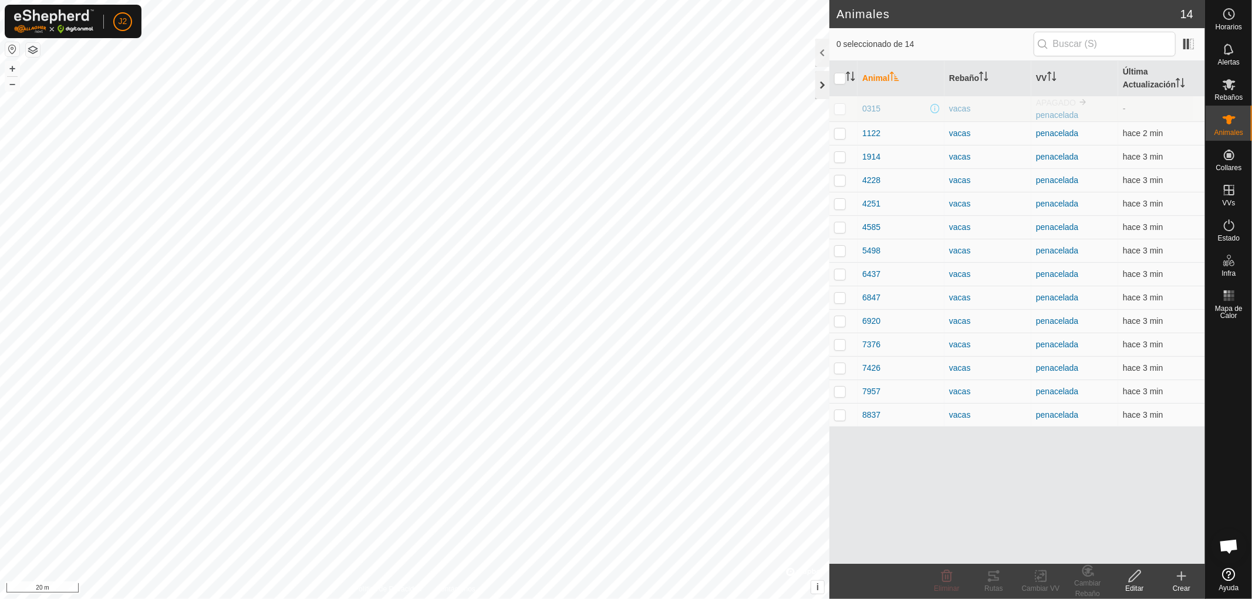
click at [819, 80] on div at bounding box center [822, 85] width 14 height 28
